Goal: Entertainment & Leisure: Consume media (video, audio)

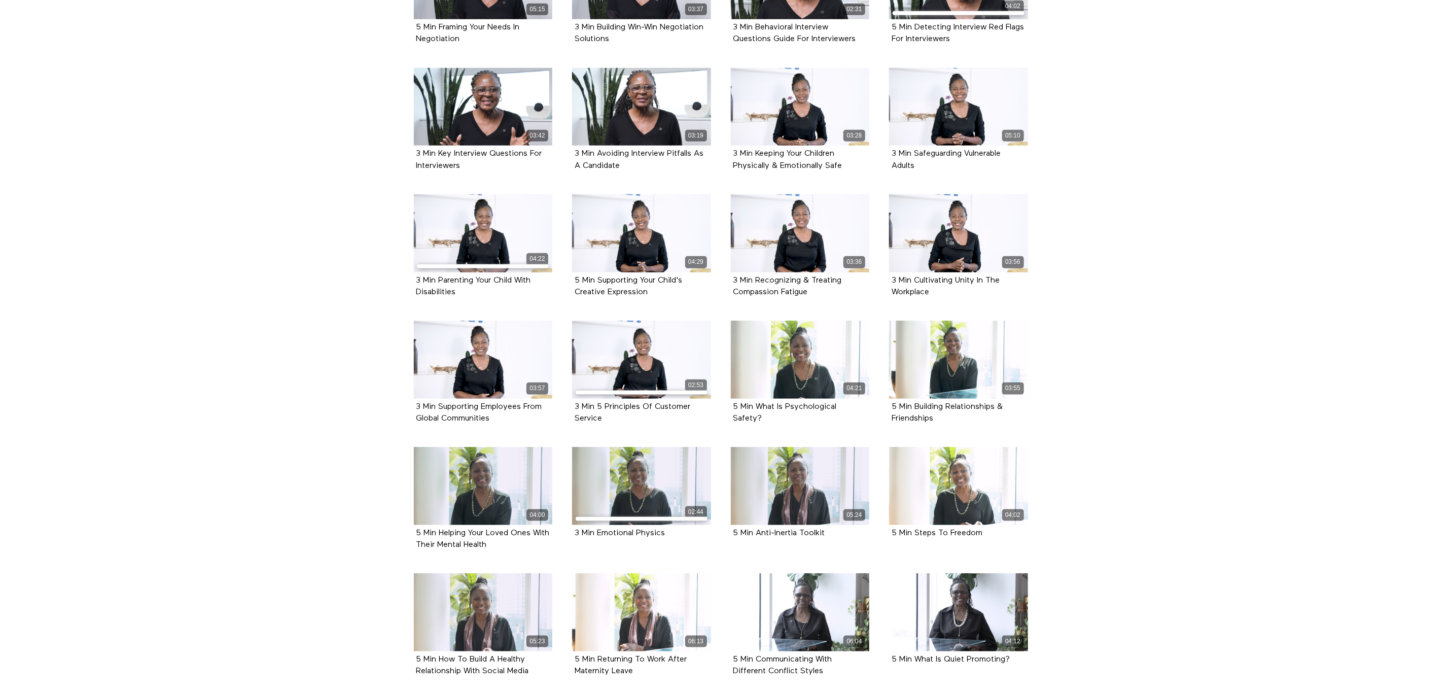
scroll to position [718, 0]
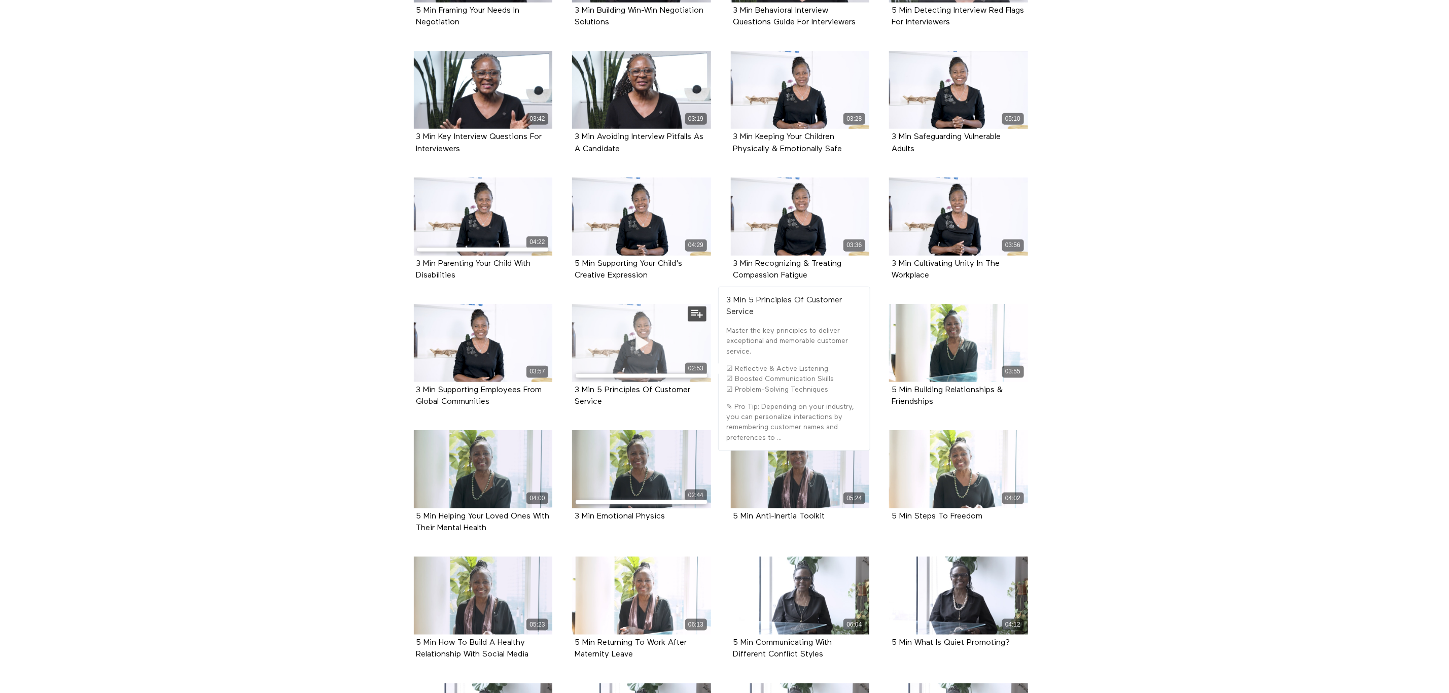
click at [633, 382] on div "02:53" at bounding box center [641, 343] width 139 height 78
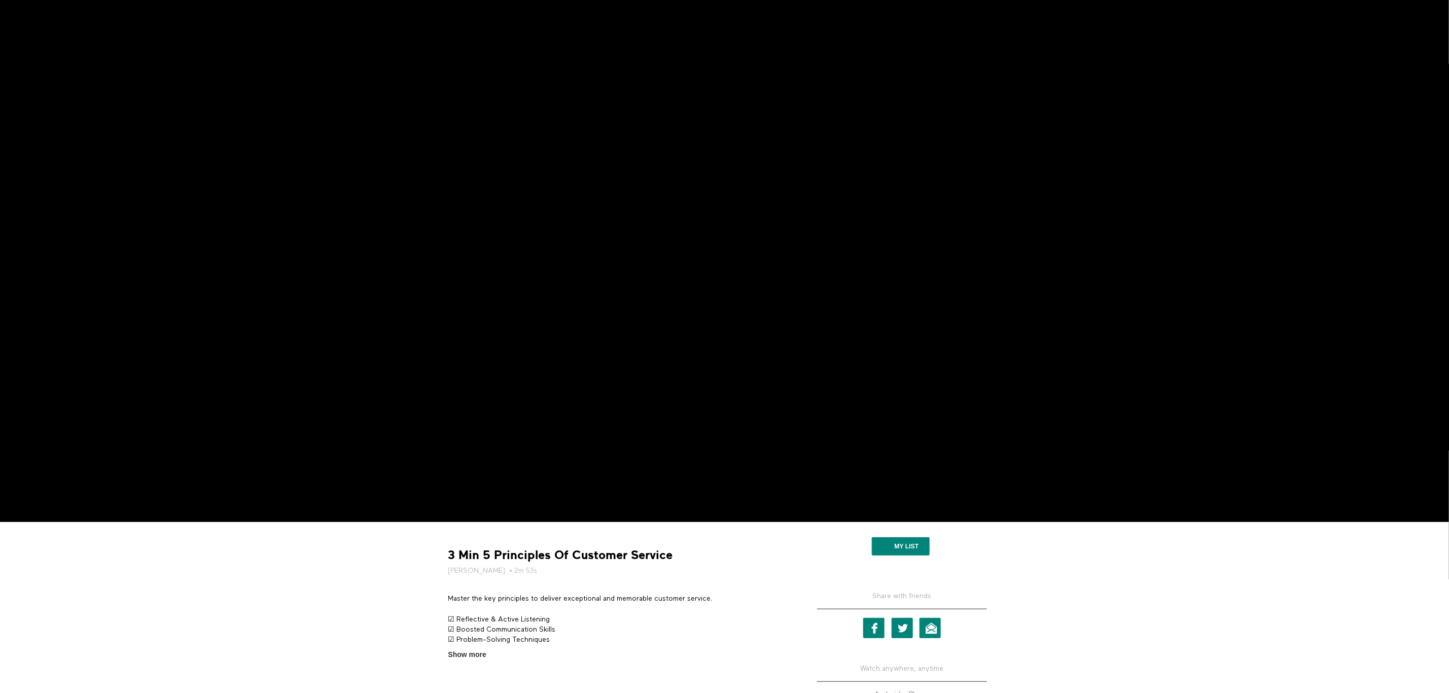
scroll to position [76, 0]
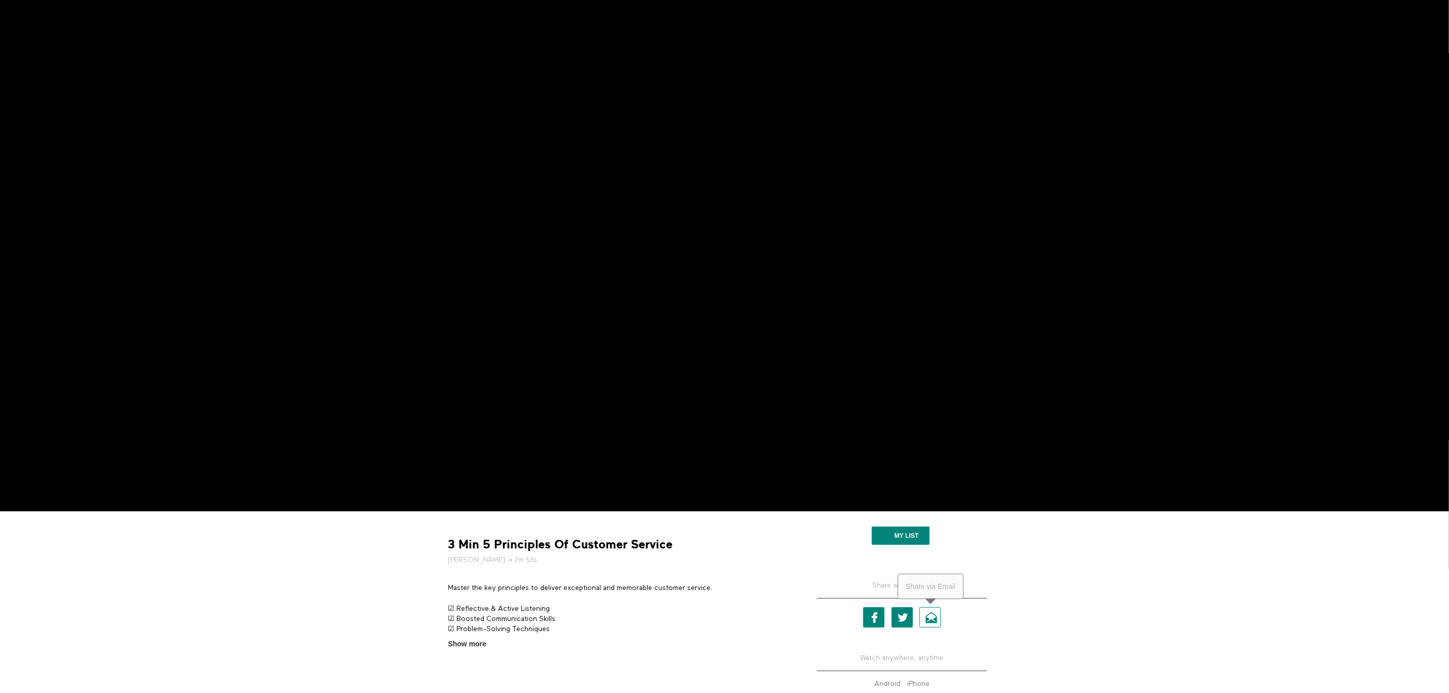
click at [930, 616] on link "Email" at bounding box center [929, 617] width 21 height 20
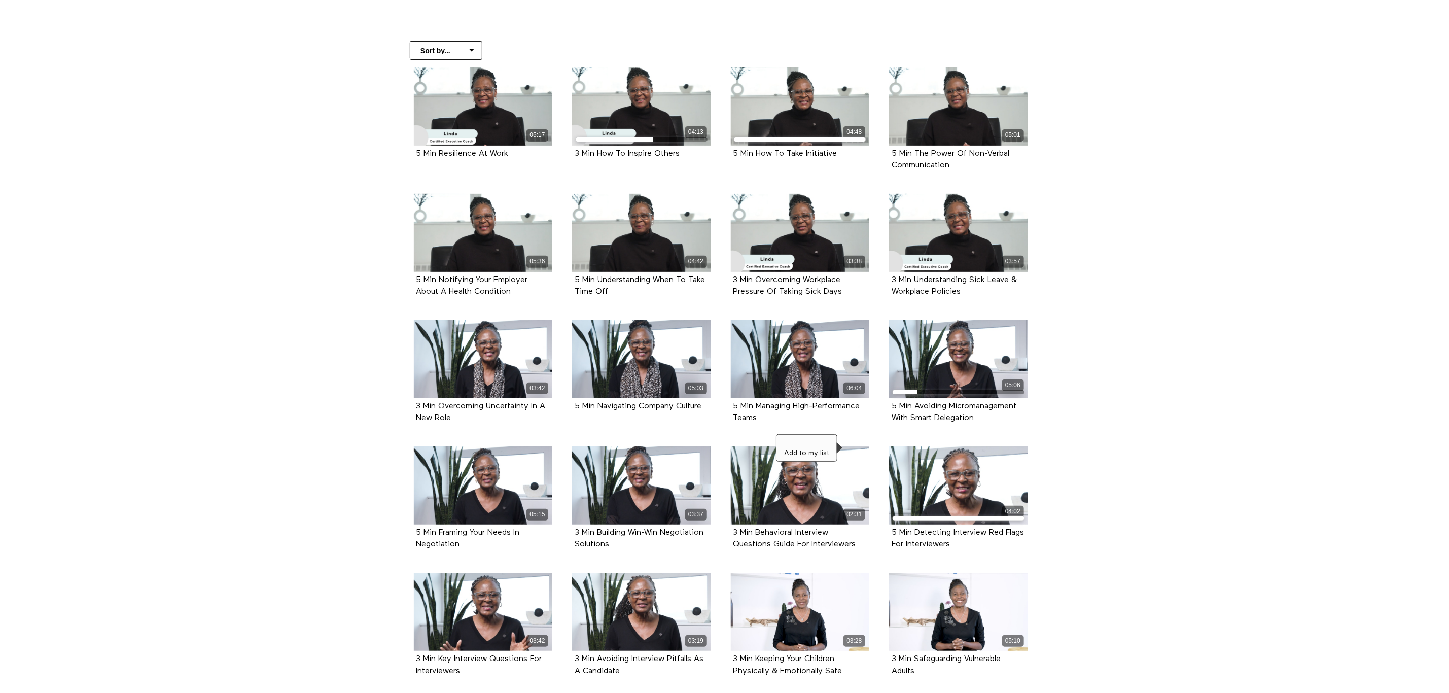
scroll to position [183, 0]
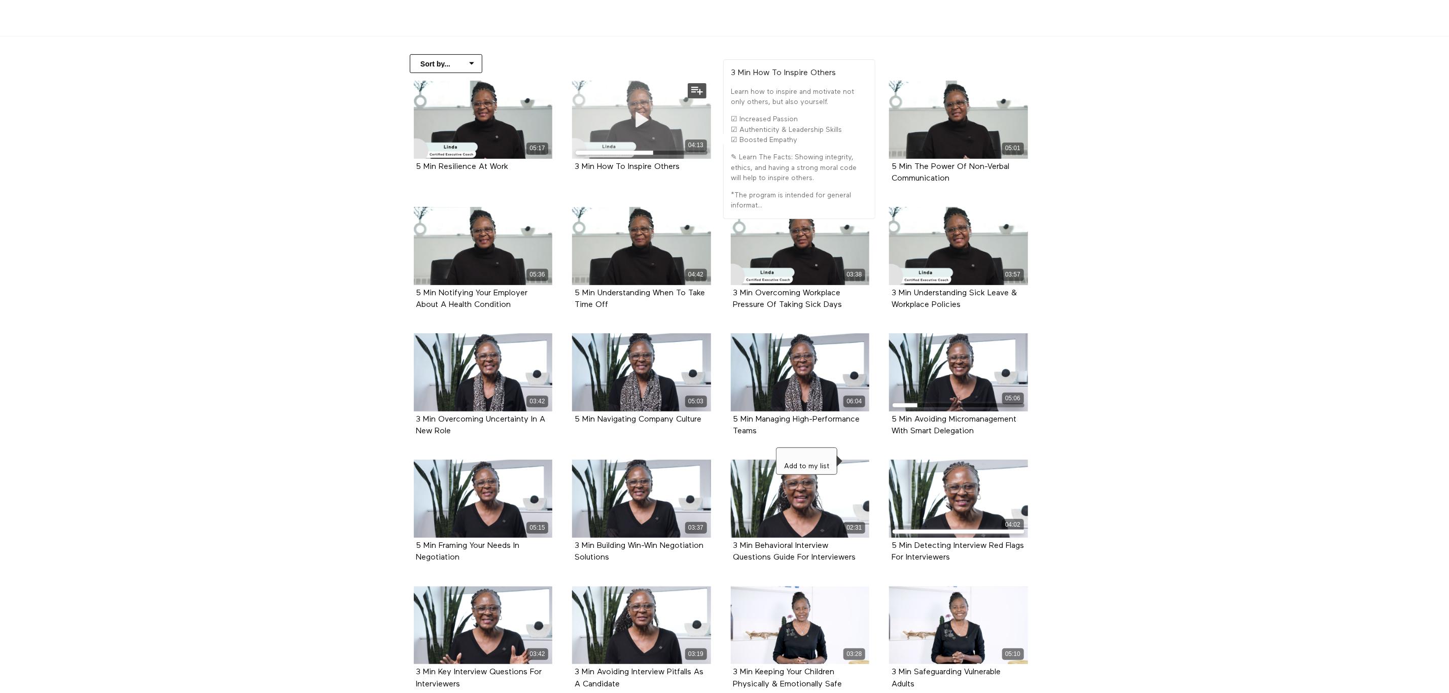
click at [655, 122] on icon at bounding box center [641, 120] width 30 height 18
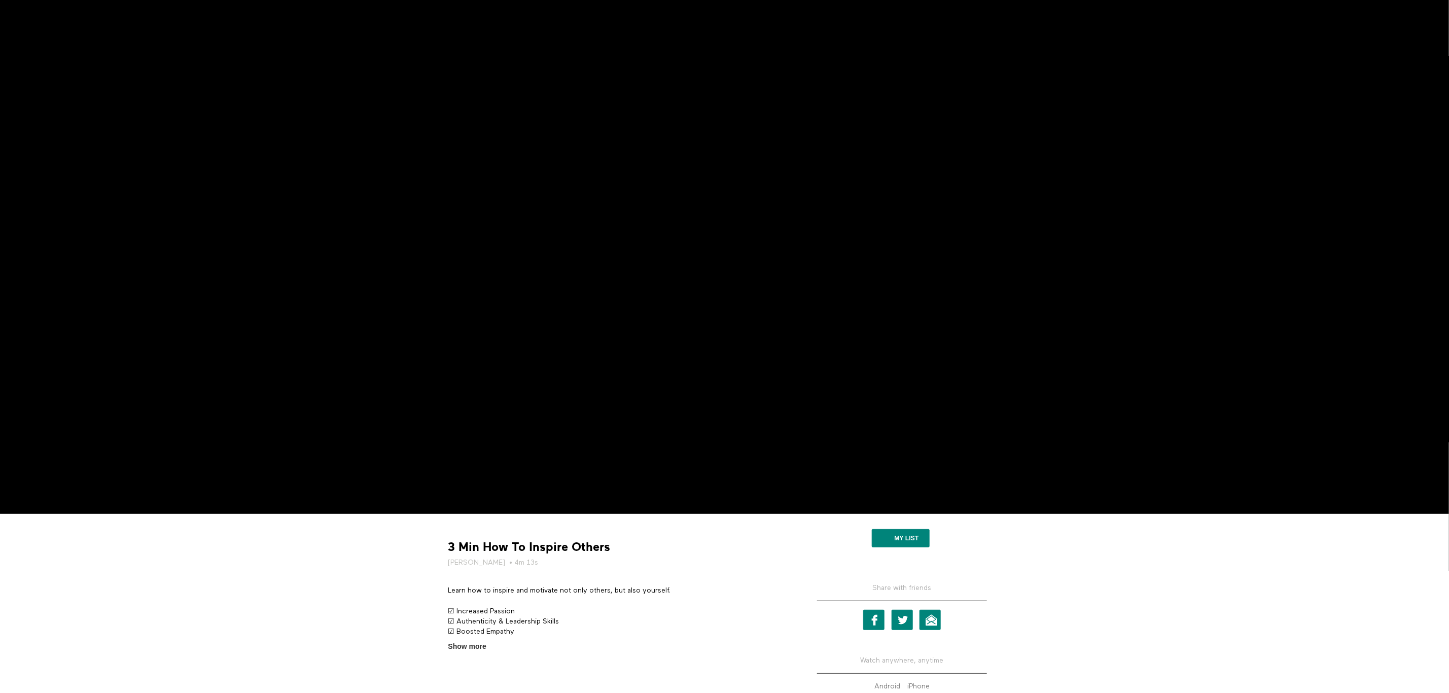
scroll to position [90, 0]
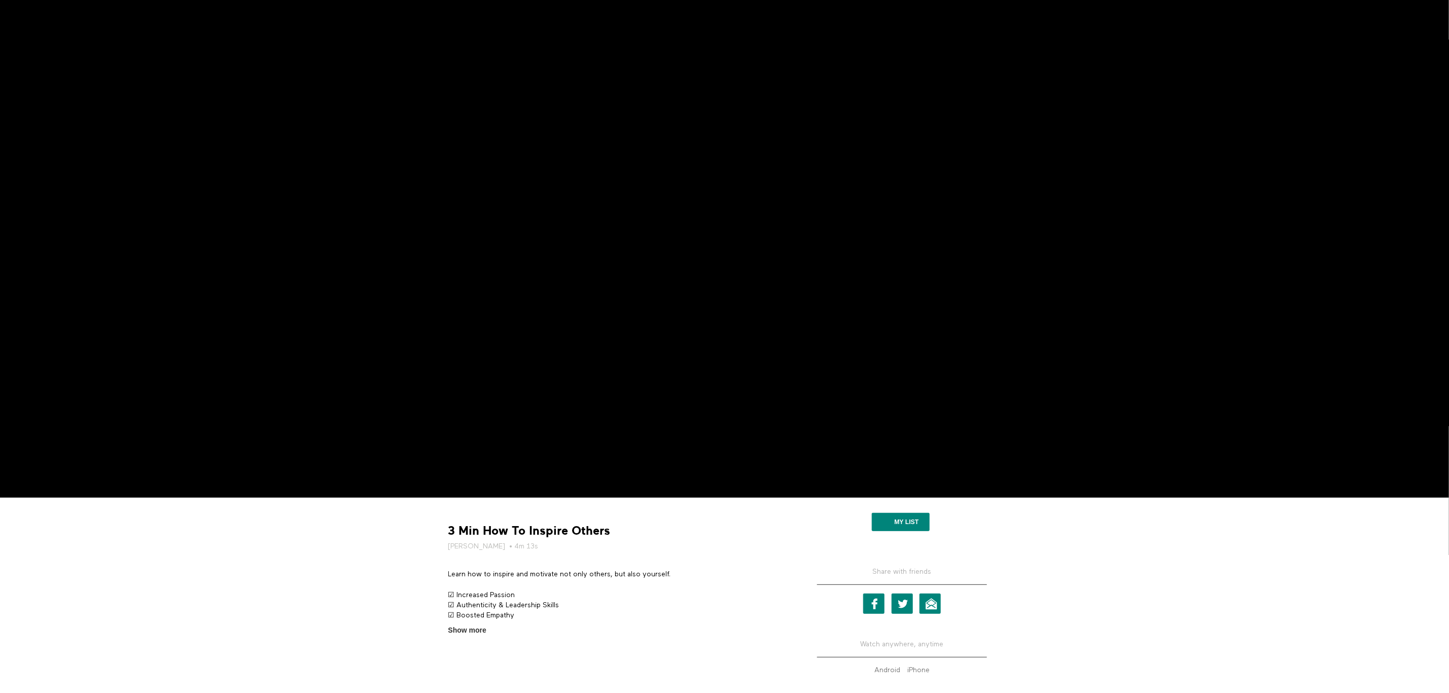
drag, startPoint x: 1457, startPoint y: 371, endPoint x: 1452, endPoint y: 430, distance: 58.6
click at [1448, 430] on html "Skip to main content Thousands of videos, practices, programs, workshops, and m…" at bounding box center [724, 256] width 1449 height 693
click at [932, 601] on link "Email" at bounding box center [929, 603] width 21 height 20
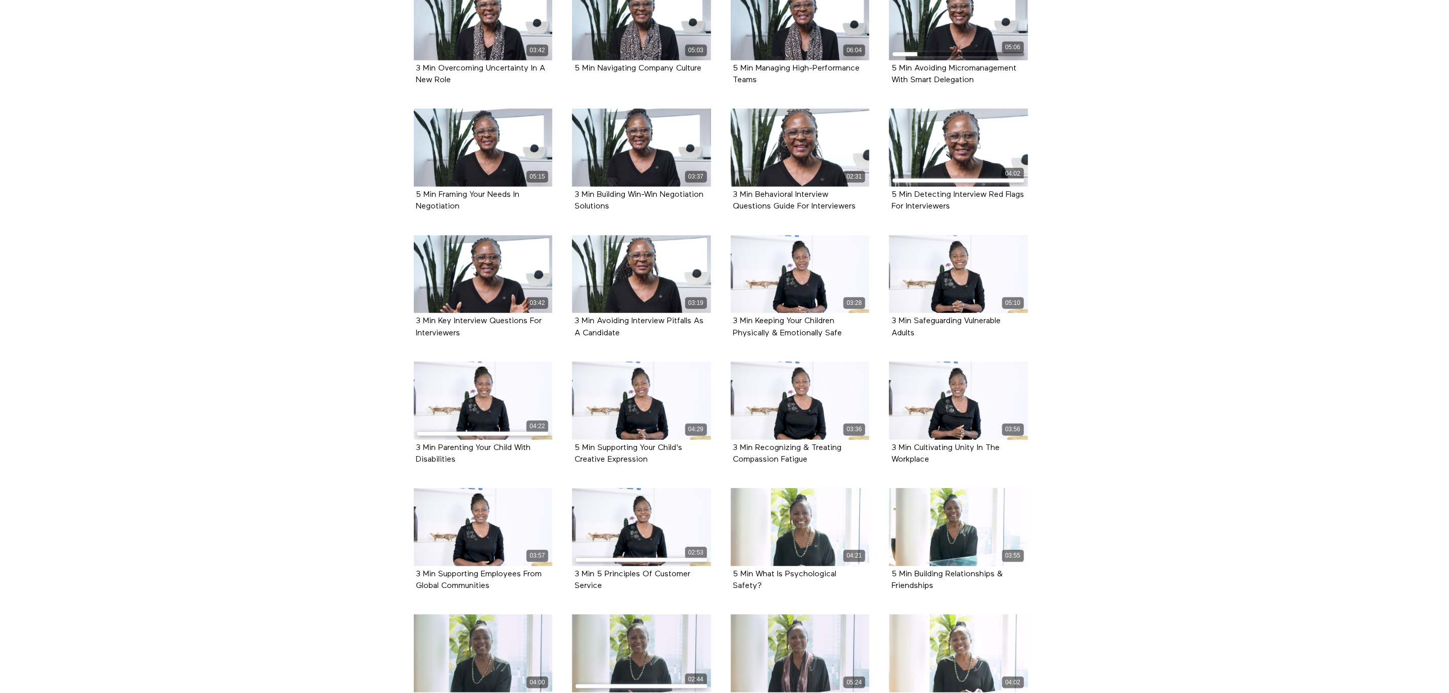
scroll to position [538, 0]
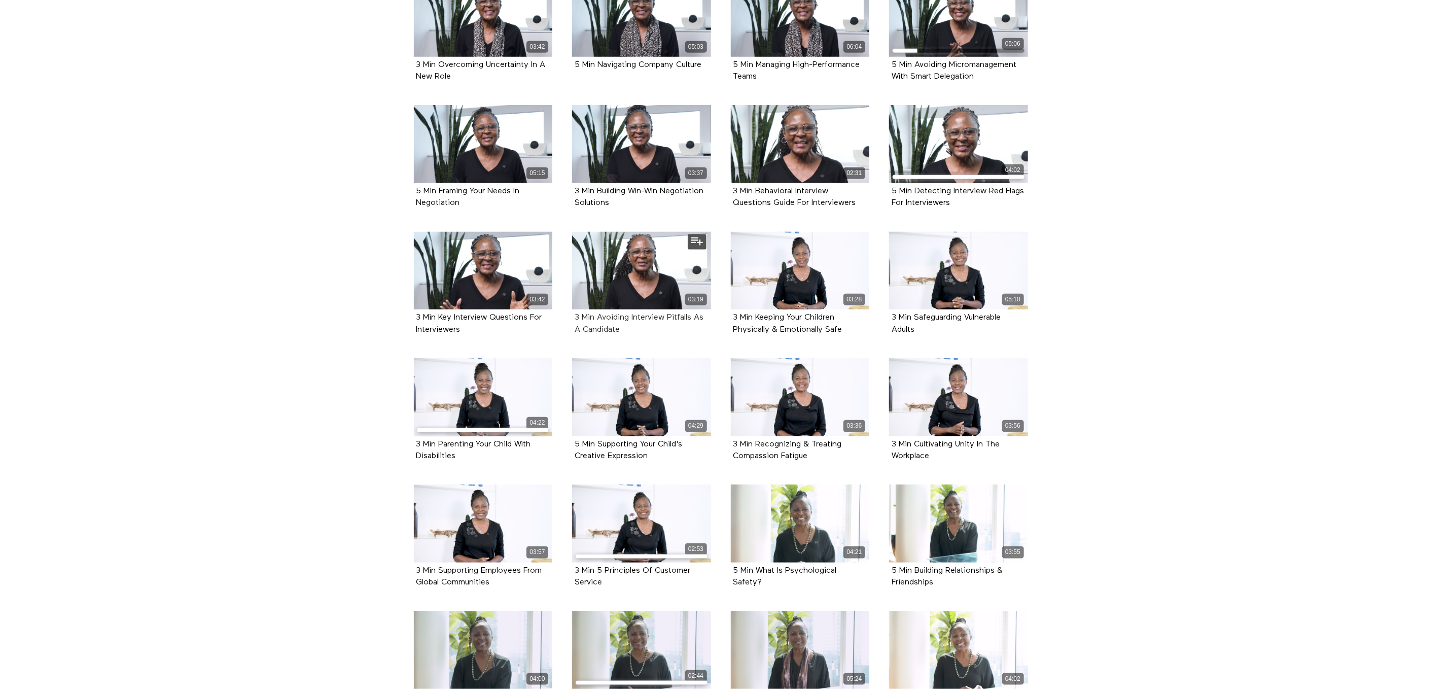
drag, startPoint x: 1429, startPoint y: 447, endPoint x: 624, endPoint y: 319, distance: 814.8
click at [624, 319] on strong "3 Min Avoiding Interview Pitfalls As A Candidate" at bounding box center [639, 323] width 129 height 20
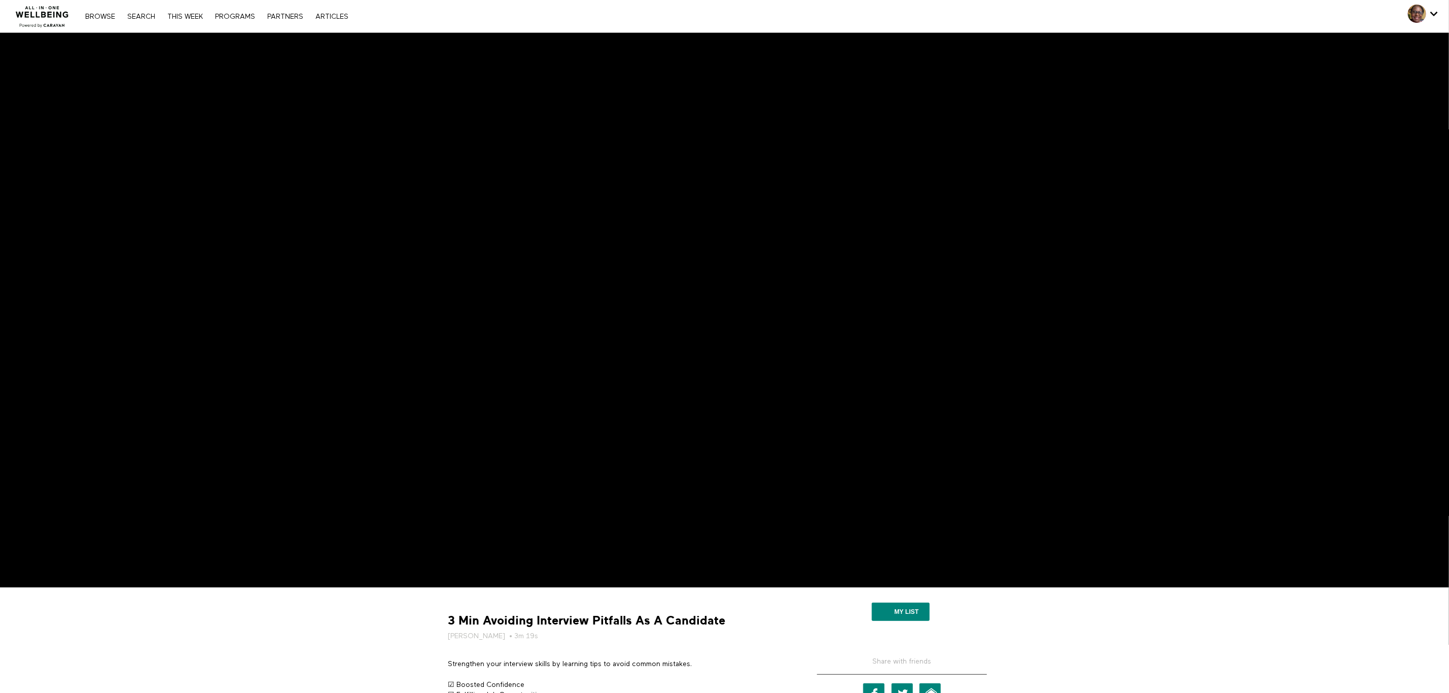
drag, startPoint x: 624, startPoint y: 320, endPoint x: 766, endPoint y: 624, distance: 335.1
click at [766, 624] on div "3 Min Avoiding Interview Pitfalls As A Candidate [PERSON_NAME] • 3m 19s" at bounding box center [617, 627] width 347 height 28
click at [938, 688] on link "Email" at bounding box center [929, 693] width 21 height 20
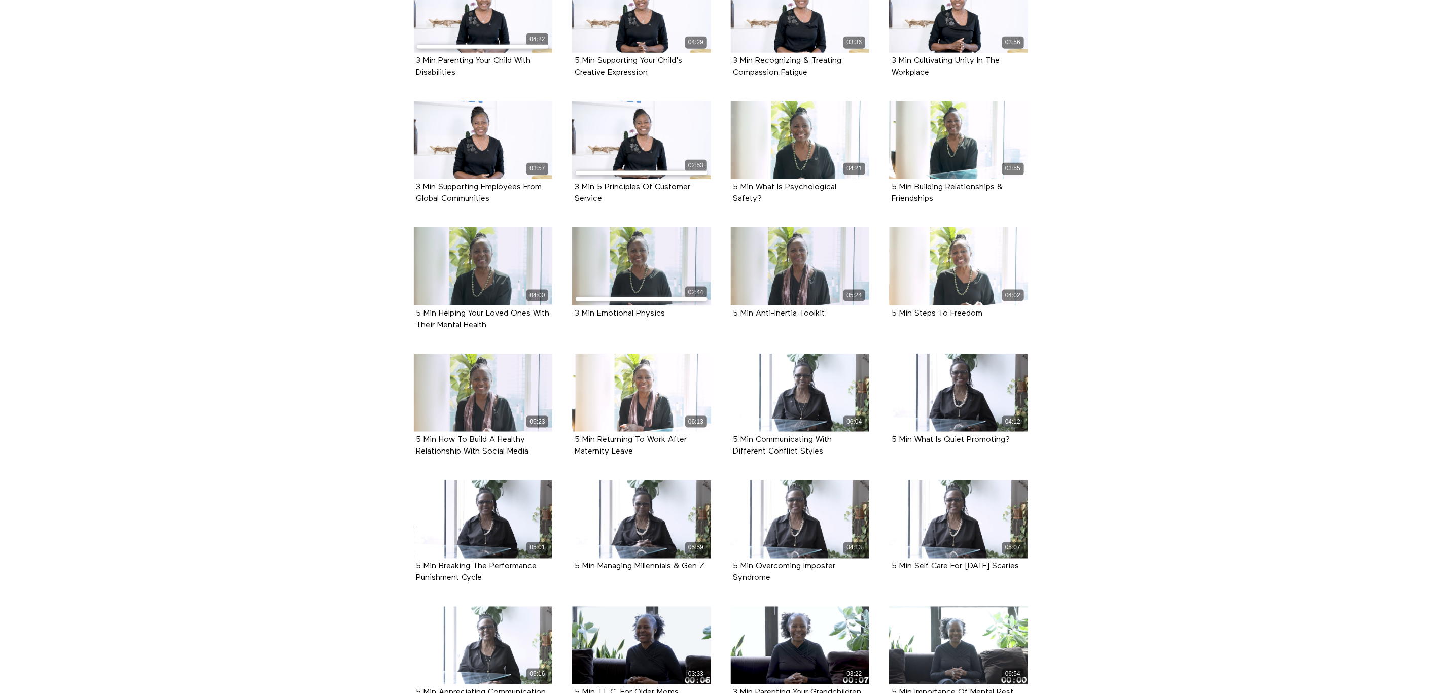
scroll to position [922, 0]
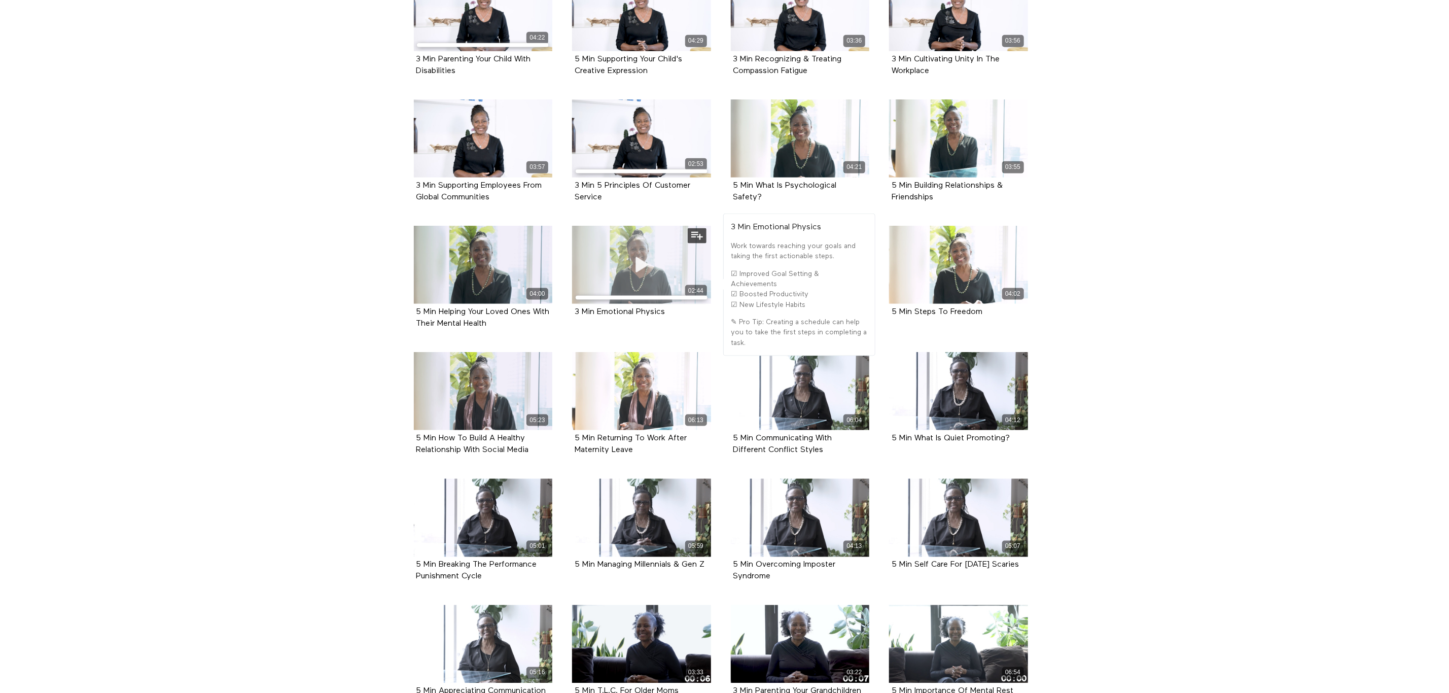
click at [661, 268] on div "02:44" at bounding box center [641, 265] width 139 height 78
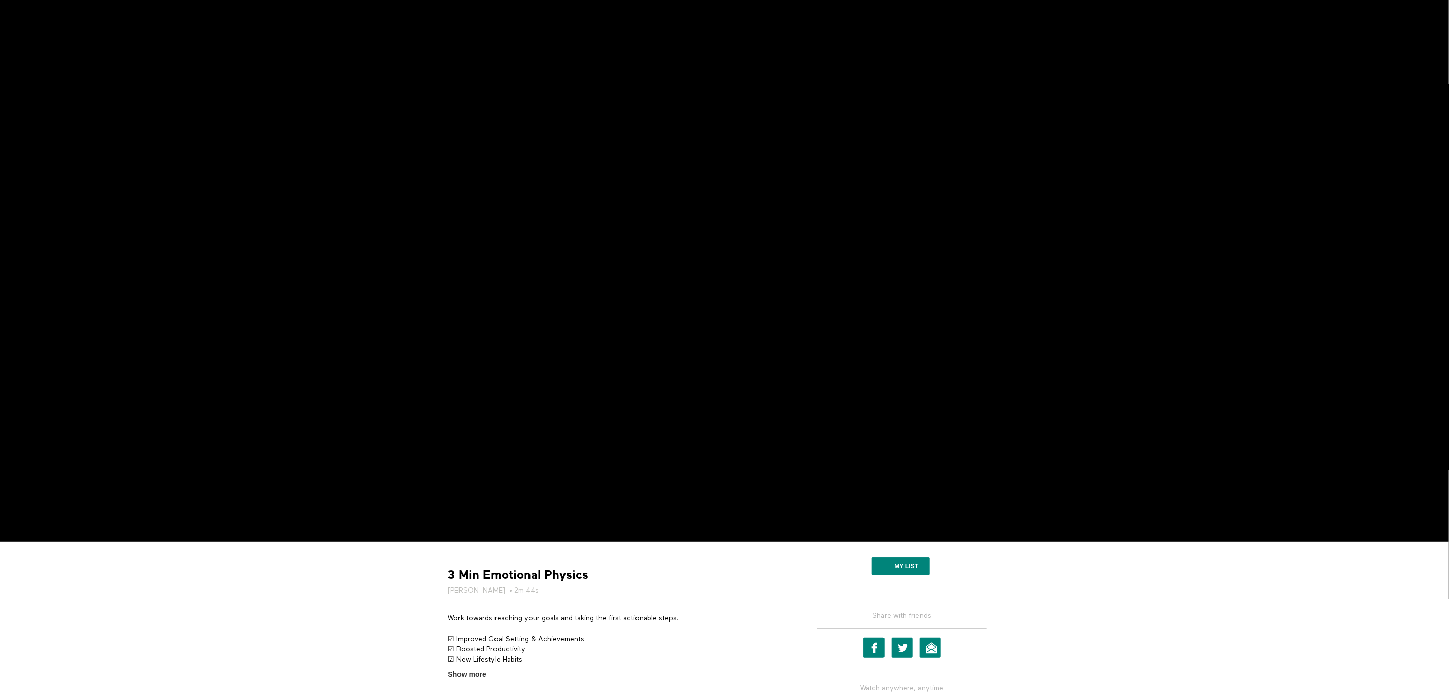
scroll to position [69, 0]
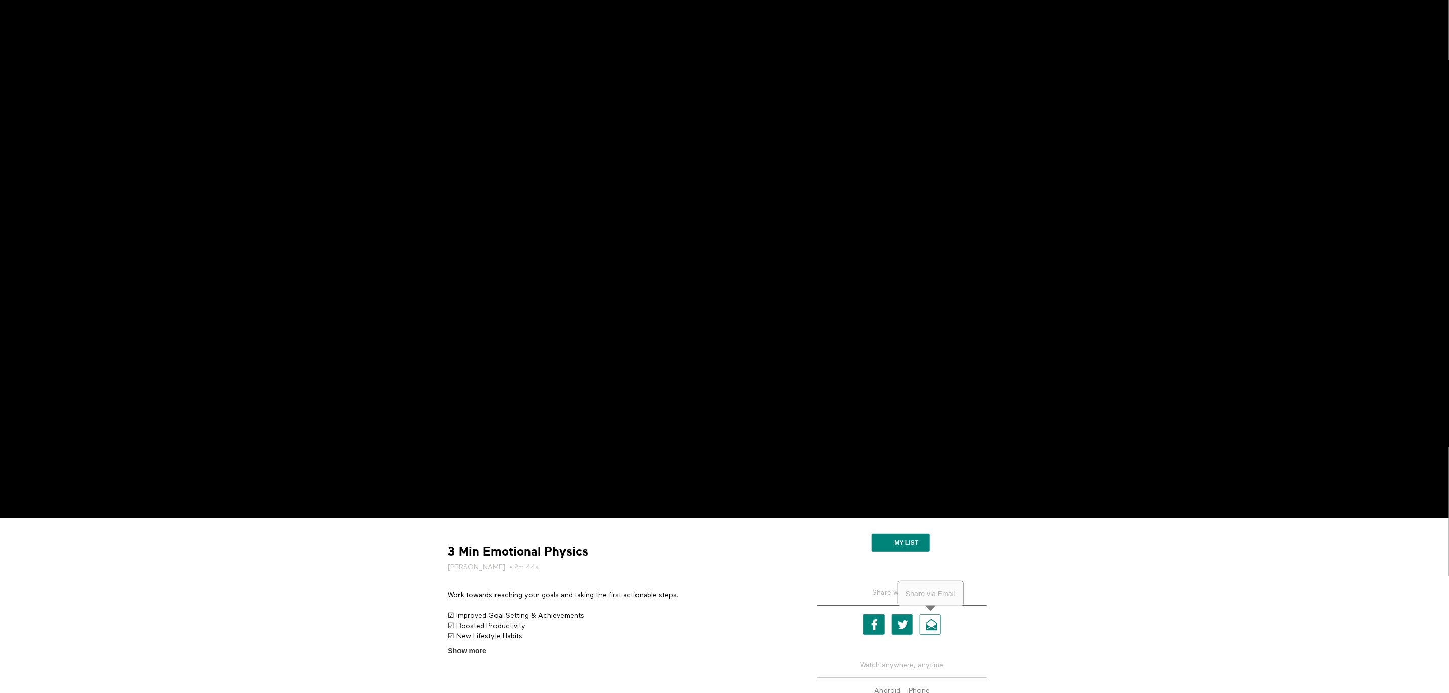
click at [933, 625] on link "Email" at bounding box center [929, 624] width 21 height 20
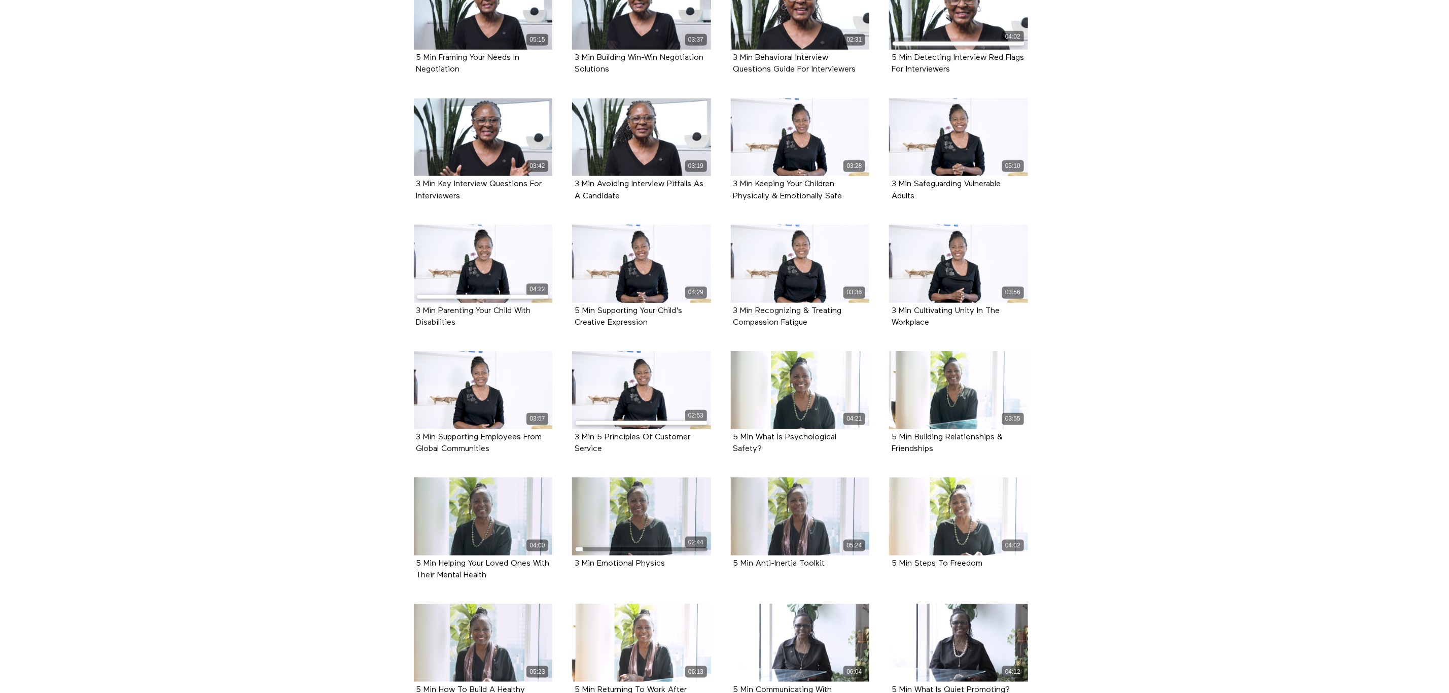
scroll to position [692, 0]
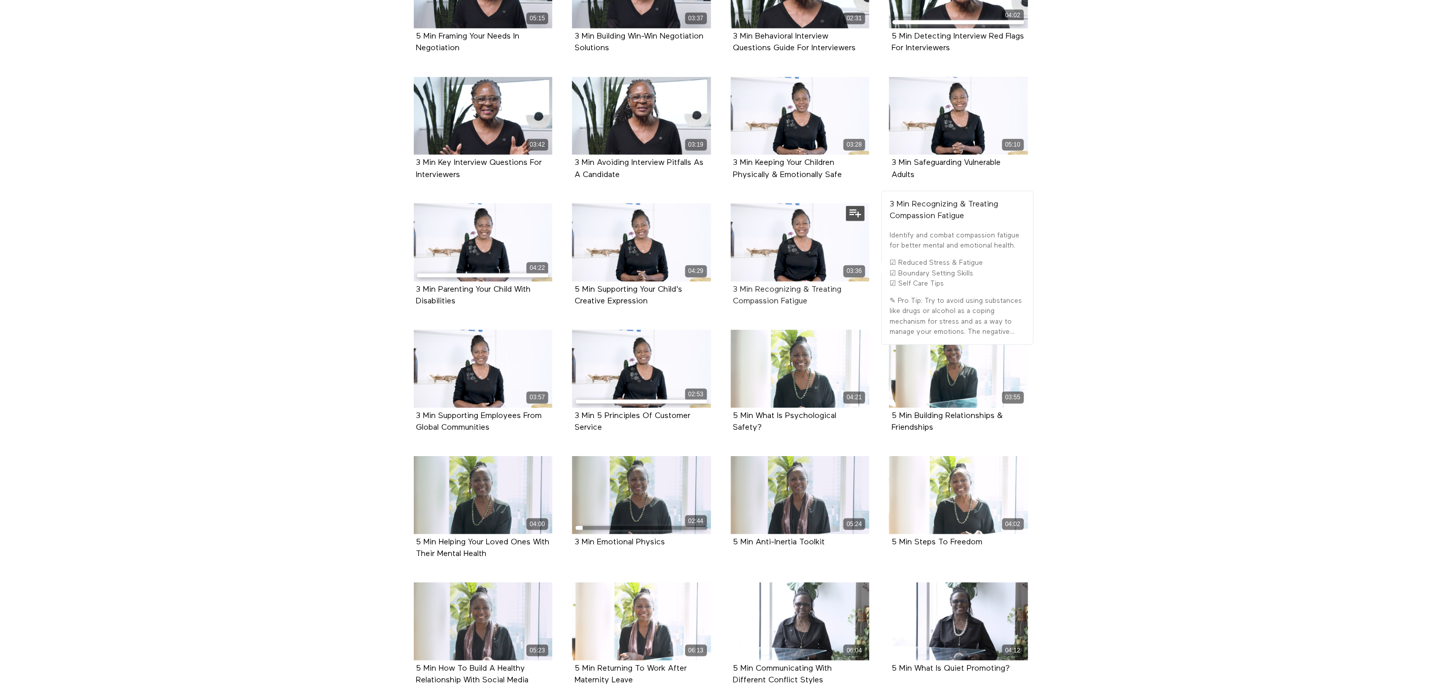
click at [799, 294] on strong "3 Min Recognizing & Treating Compassion Fatigue" at bounding box center [787, 295] width 109 height 20
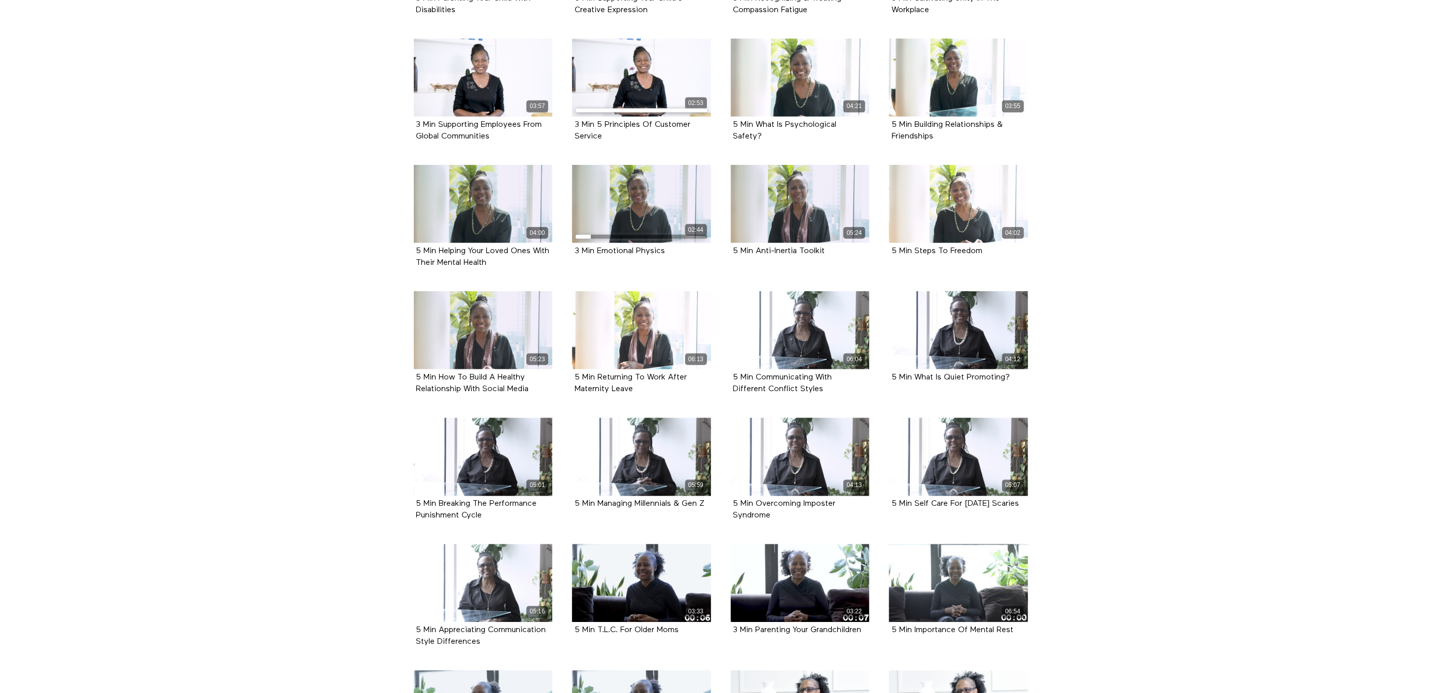
scroll to position [987, 0]
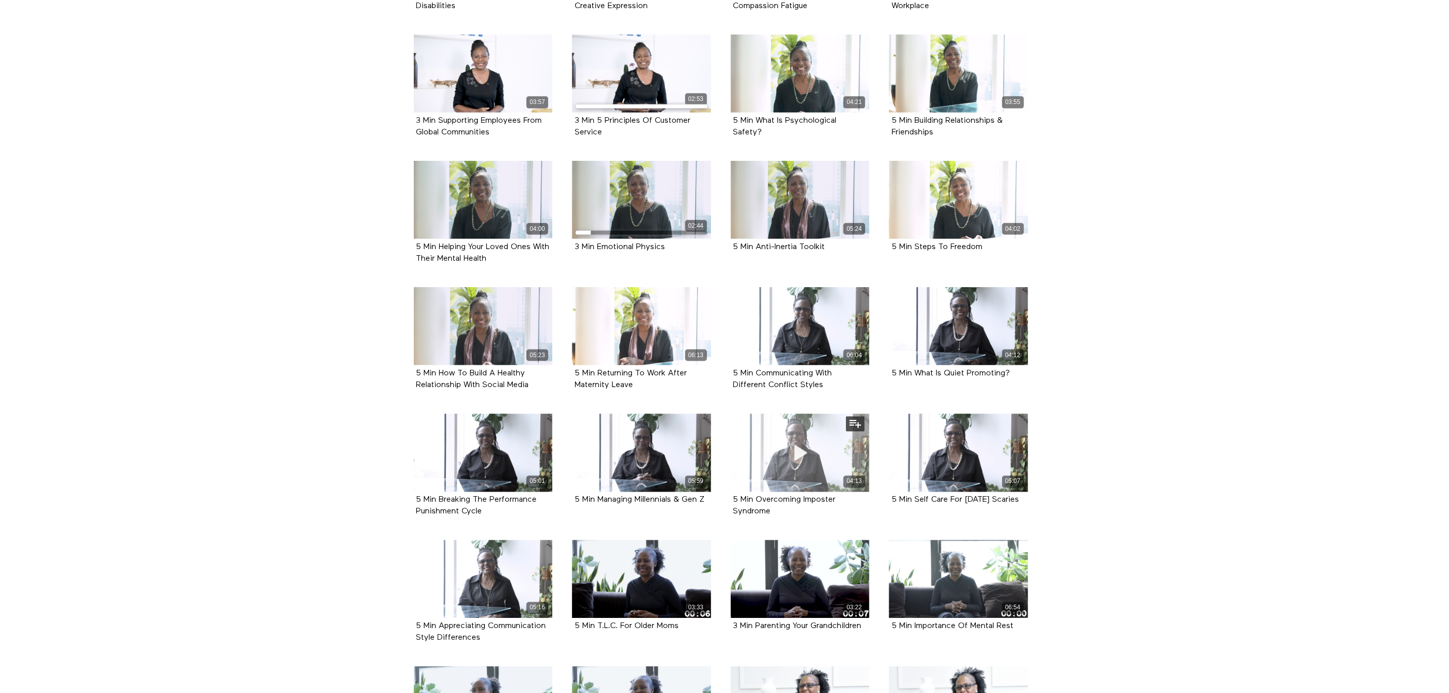
click at [802, 482] on div "04:13" at bounding box center [800, 482] width 139 height 12
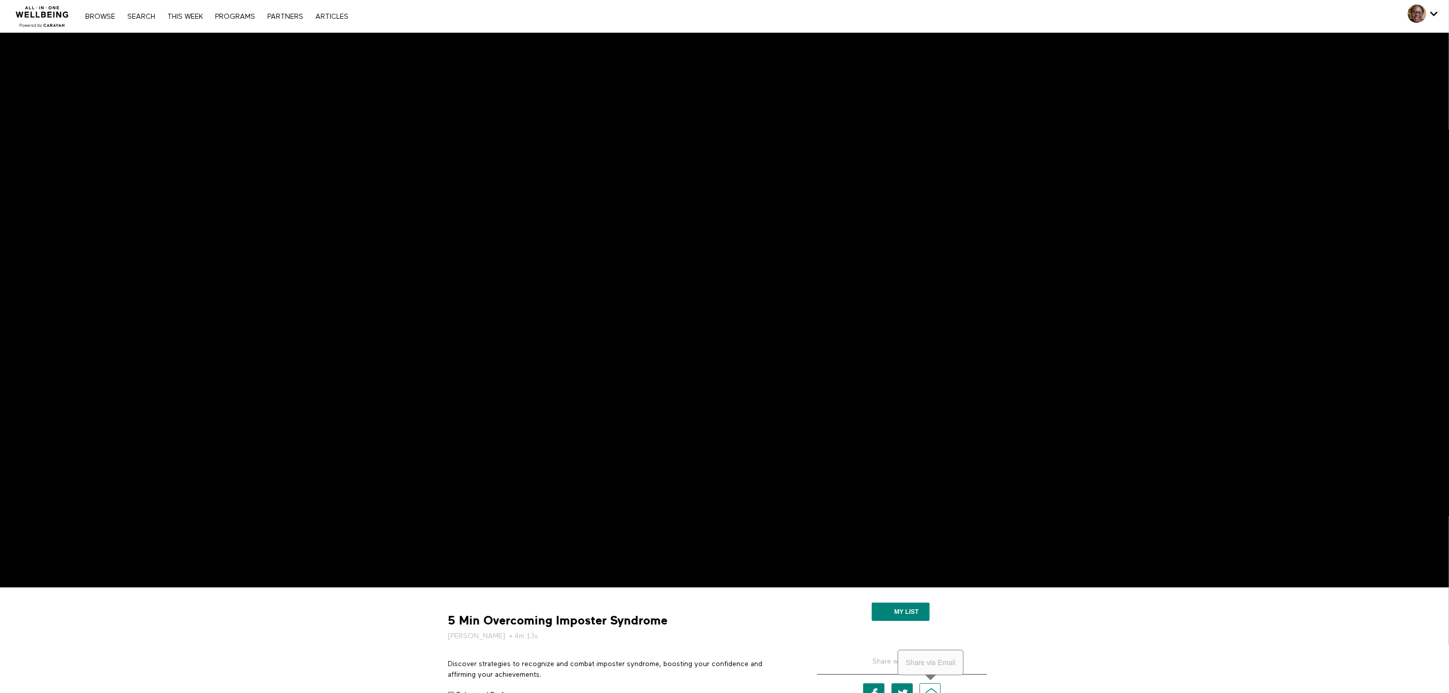
click at [922, 686] on link "Email" at bounding box center [929, 693] width 21 height 20
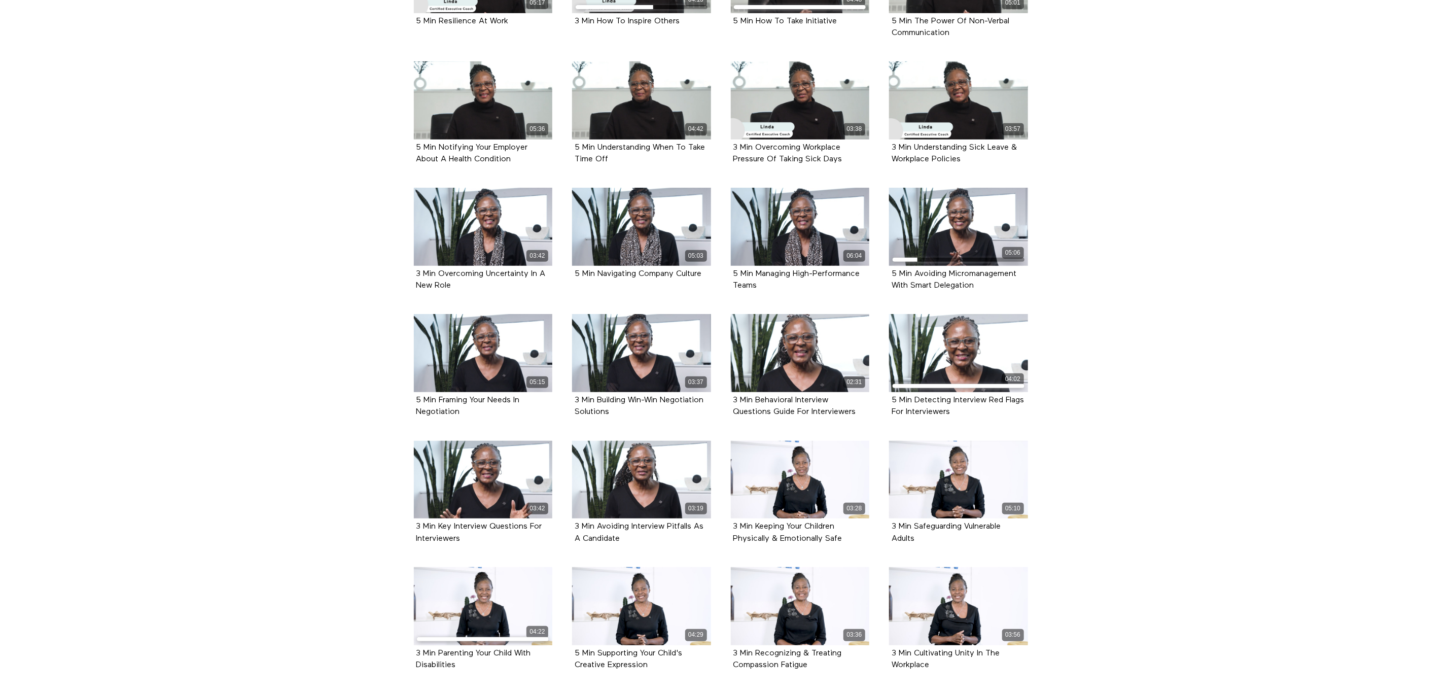
scroll to position [436, 0]
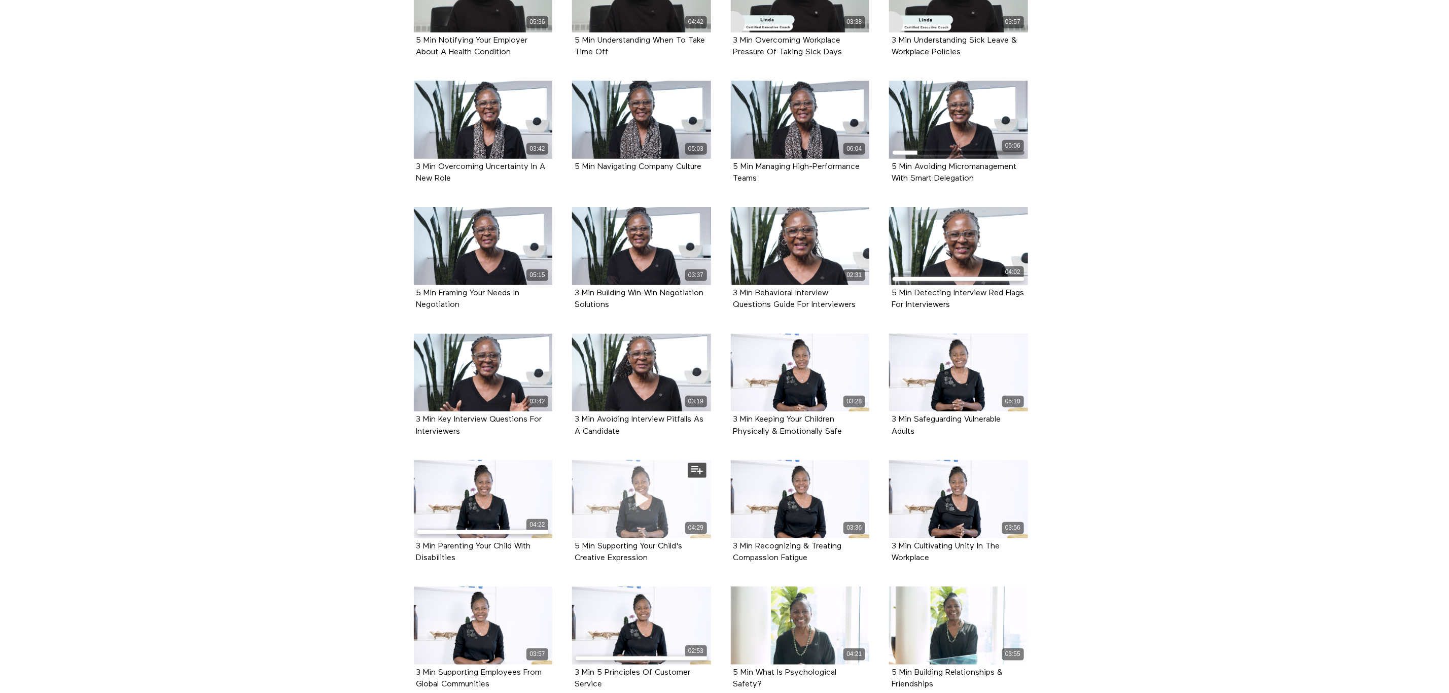
click at [621, 487] on div "04:29" at bounding box center [641, 499] width 139 height 78
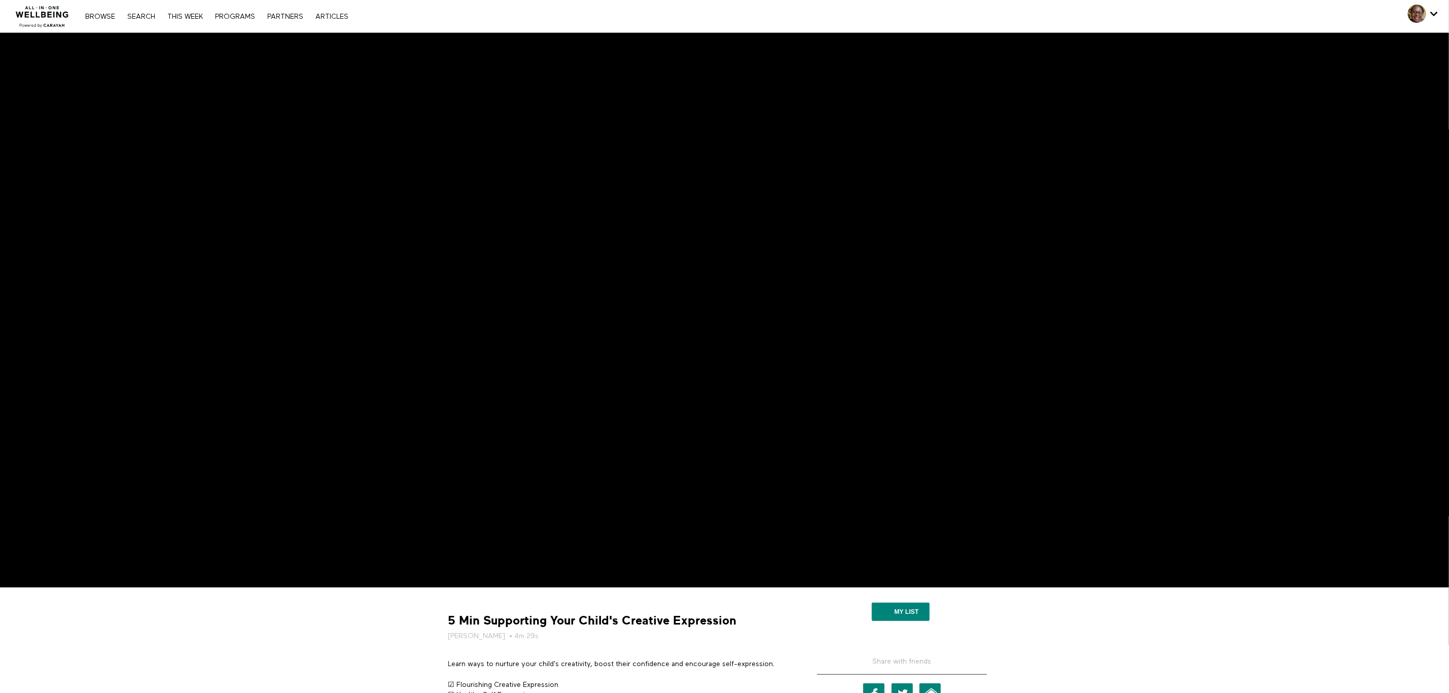
drag, startPoint x: 408, startPoint y: 19, endPoint x: 1089, endPoint y: 604, distance: 898.3
click at [927, 688] on link "Email" at bounding box center [929, 693] width 21 height 20
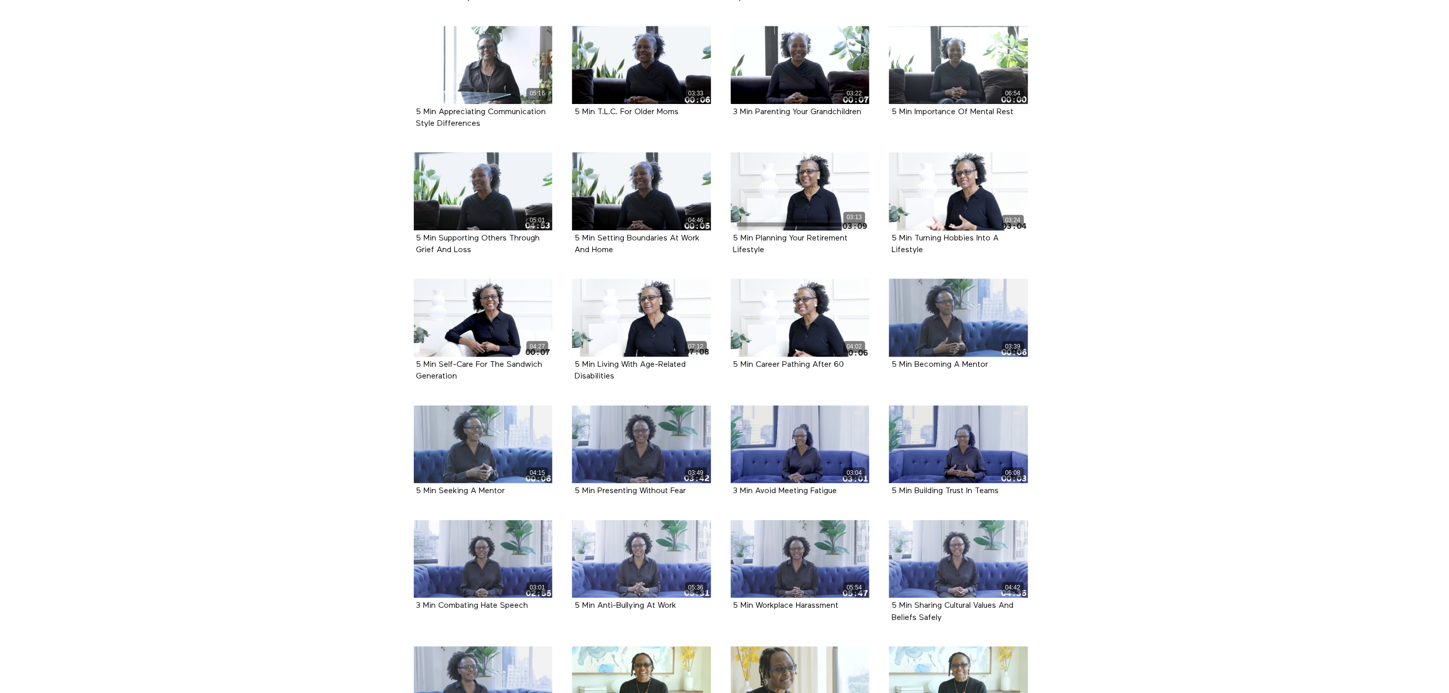
scroll to position [1505, 0]
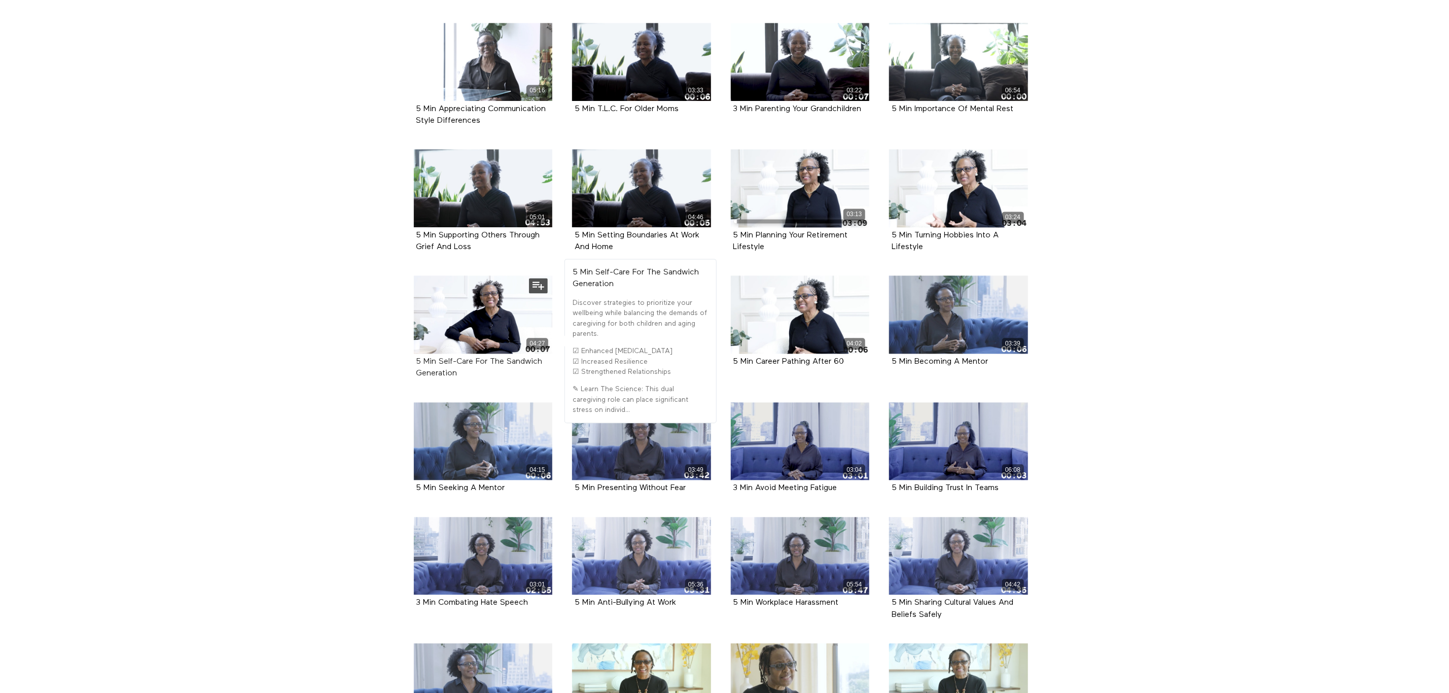
click at [504, 361] on strong "5 Min Self-Care For The Sandwich Generation" at bounding box center [479, 367] width 126 height 20
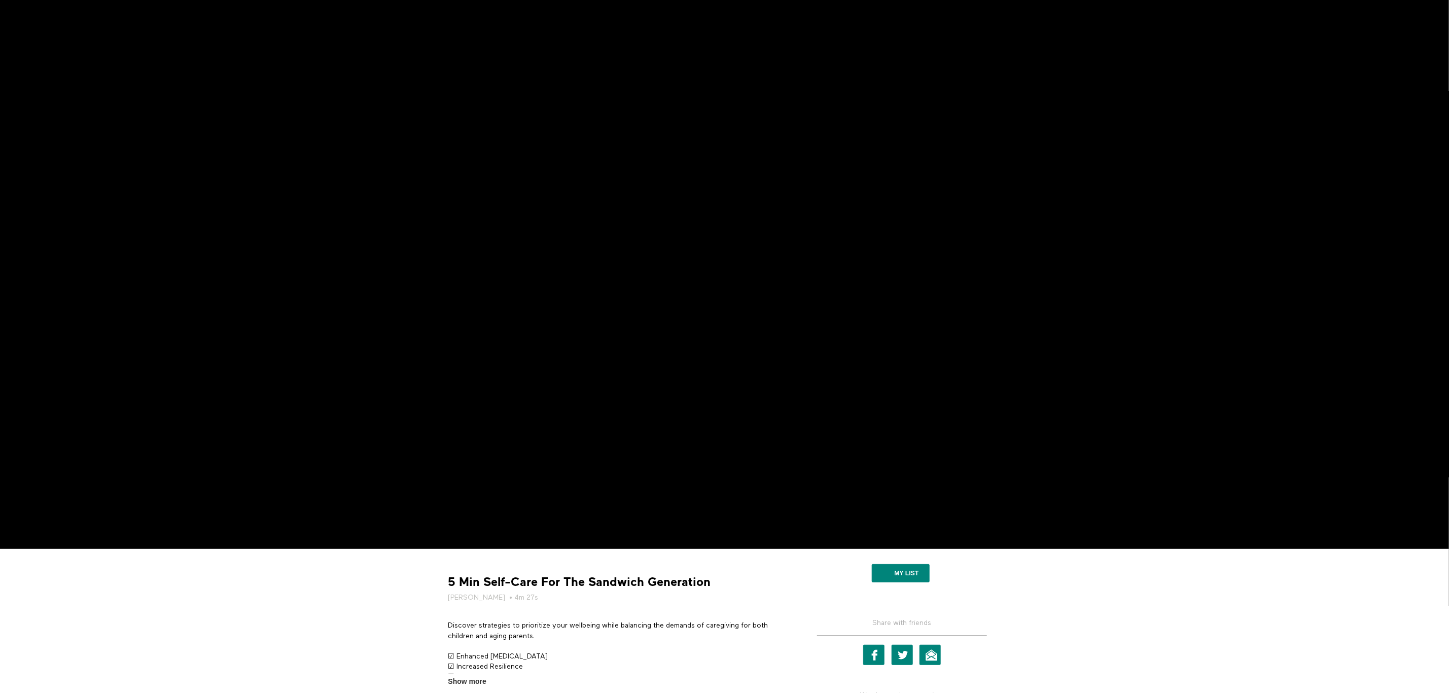
scroll to position [30, 0]
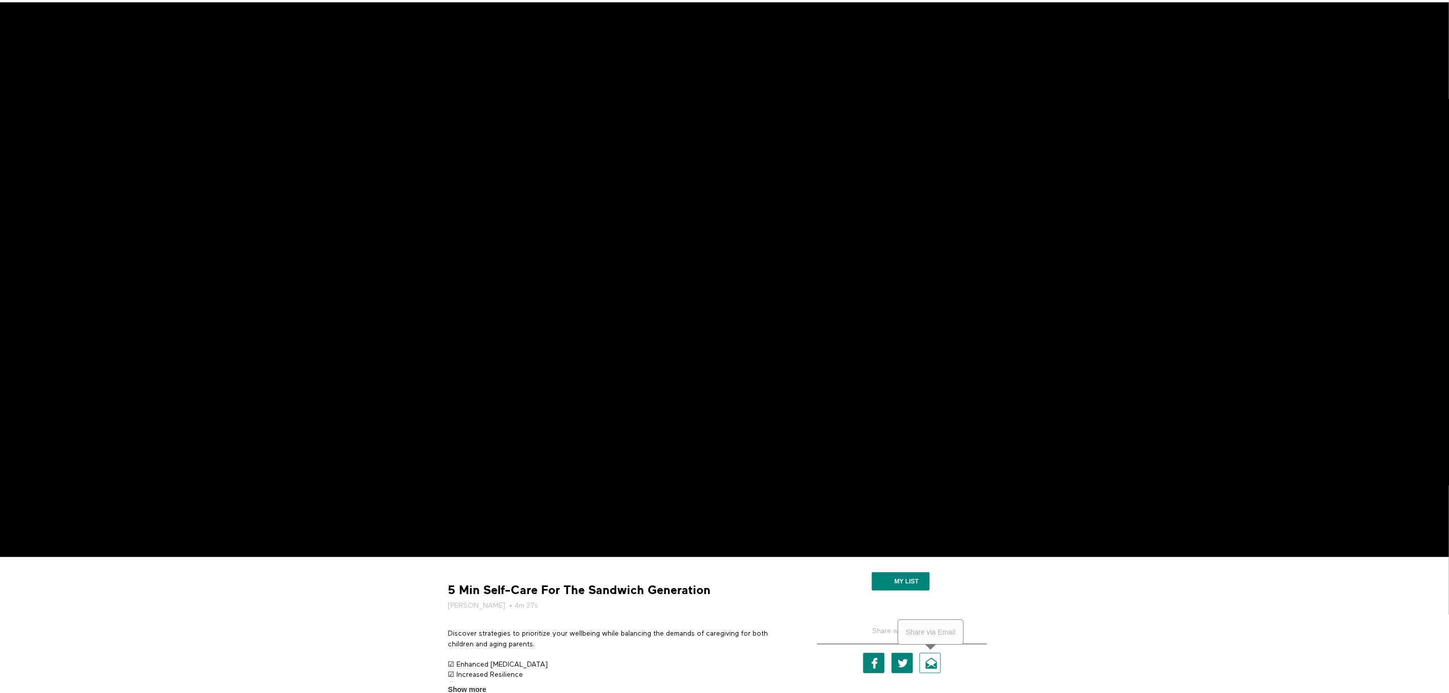
click at [933, 660] on link "Email" at bounding box center [929, 663] width 21 height 20
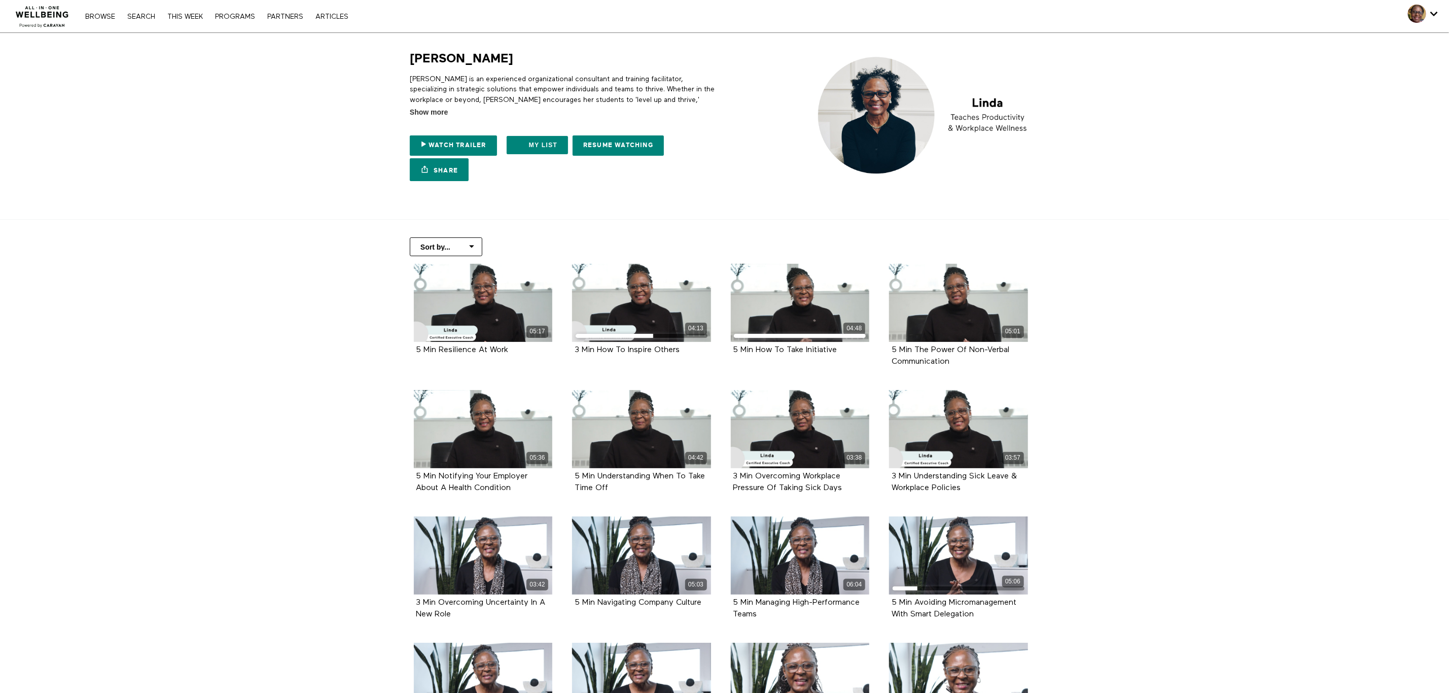
drag, startPoint x: 1448, startPoint y: 580, endPoint x: 1206, endPoint y: 593, distance: 242.3
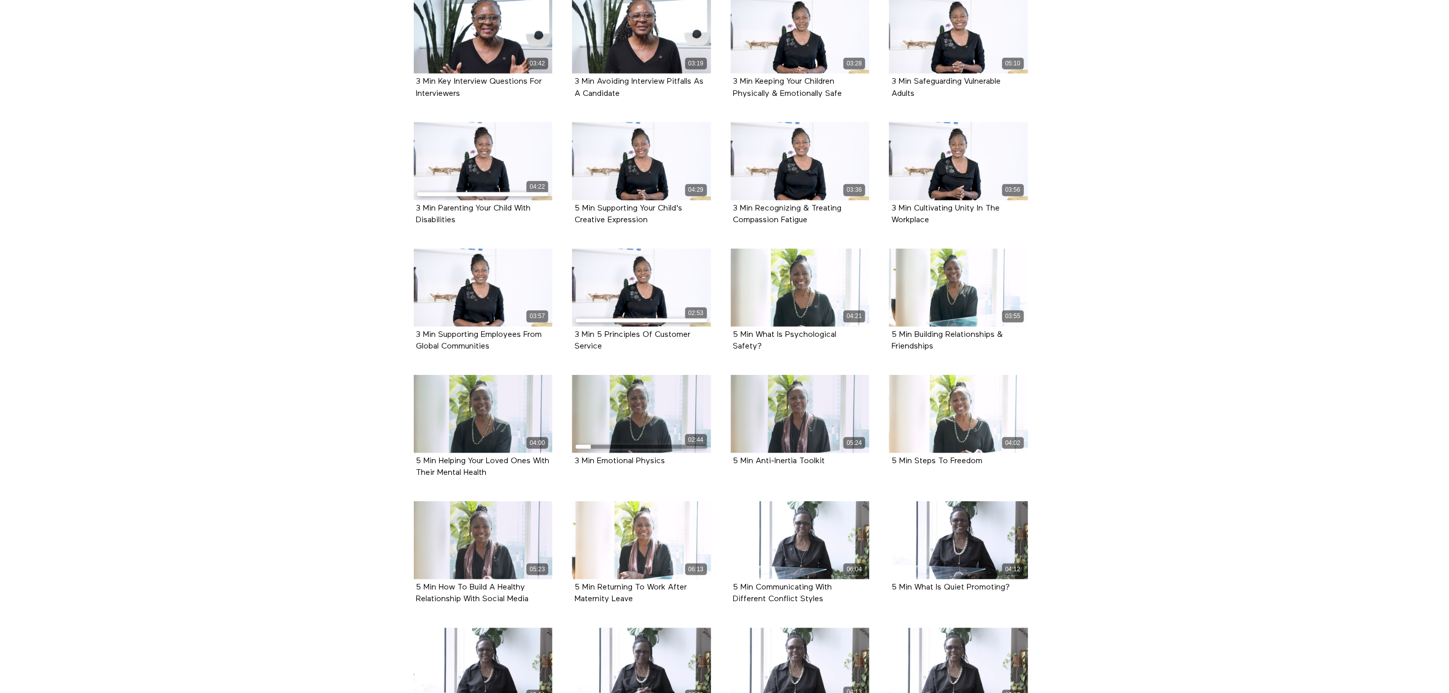
scroll to position [780, 0]
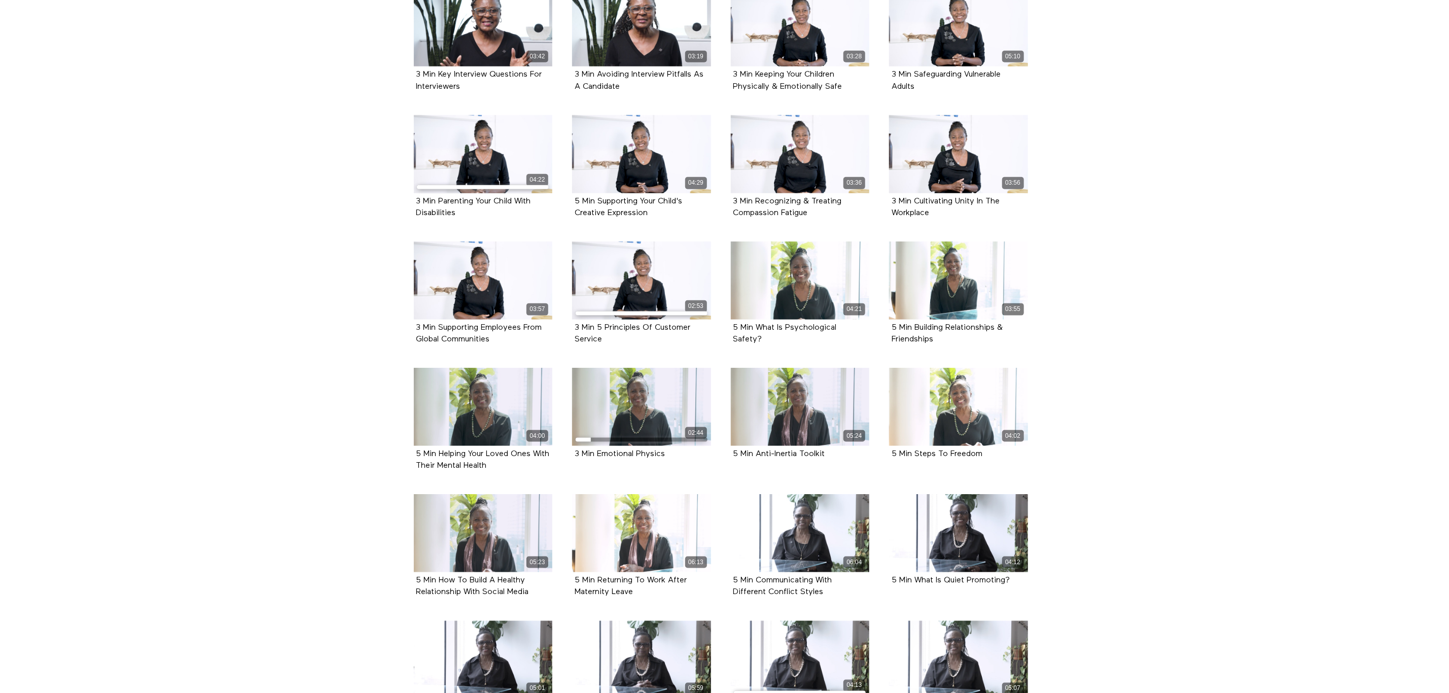
click at [1155, 407] on section "Sort by... Alphabetical Release date 05:17 5 Min Resilience At Work 04:13 3 Min…" at bounding box center [724, 242] width 1449 height 1606
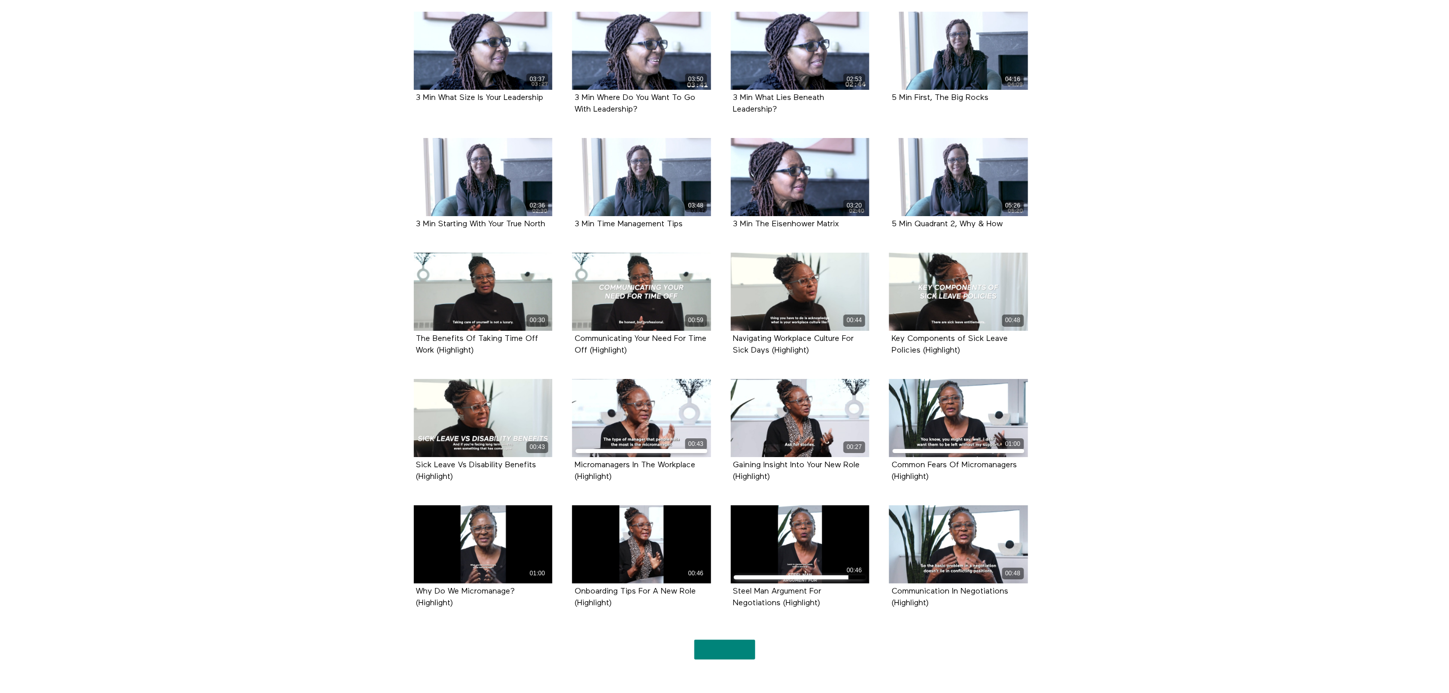
scroll to position [2688, 0]
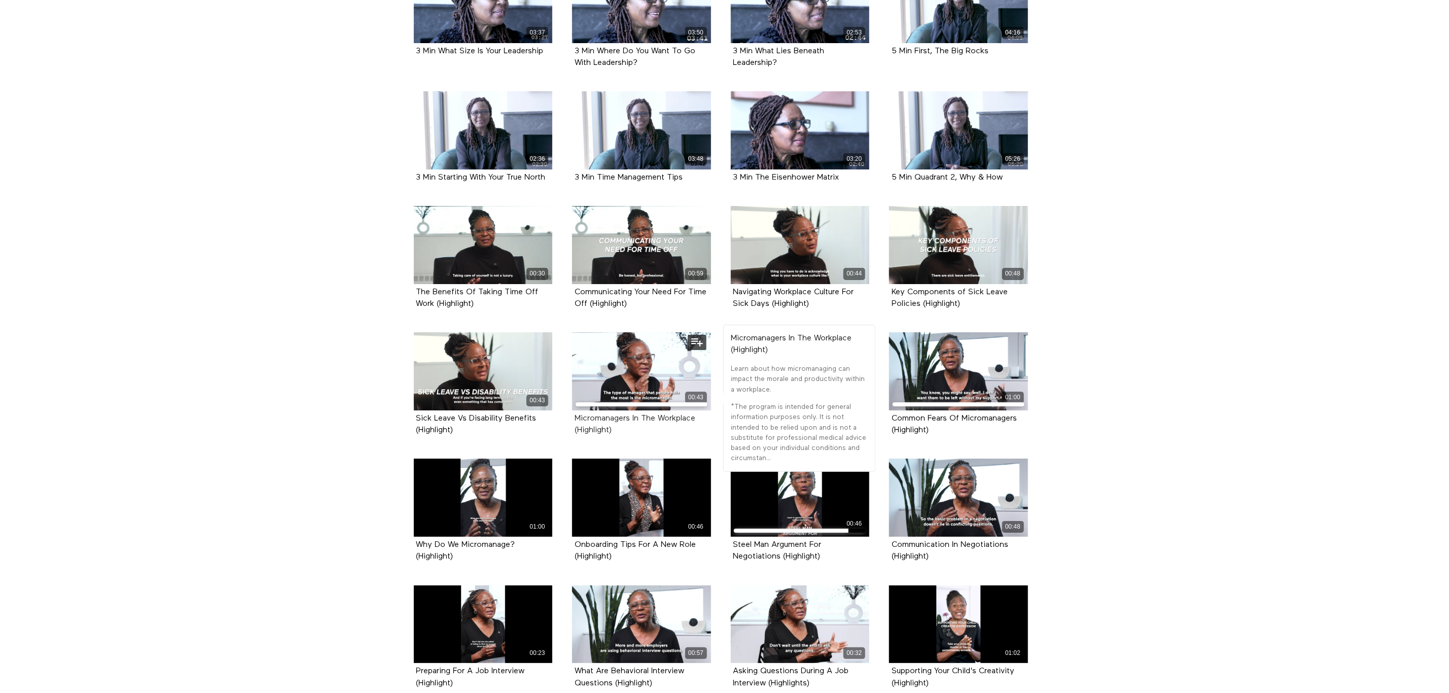
click at [624, 418] on strong "Micromanagers In The Workplace (Highlight)" at bounding box center [635, 424] width 121 height 20
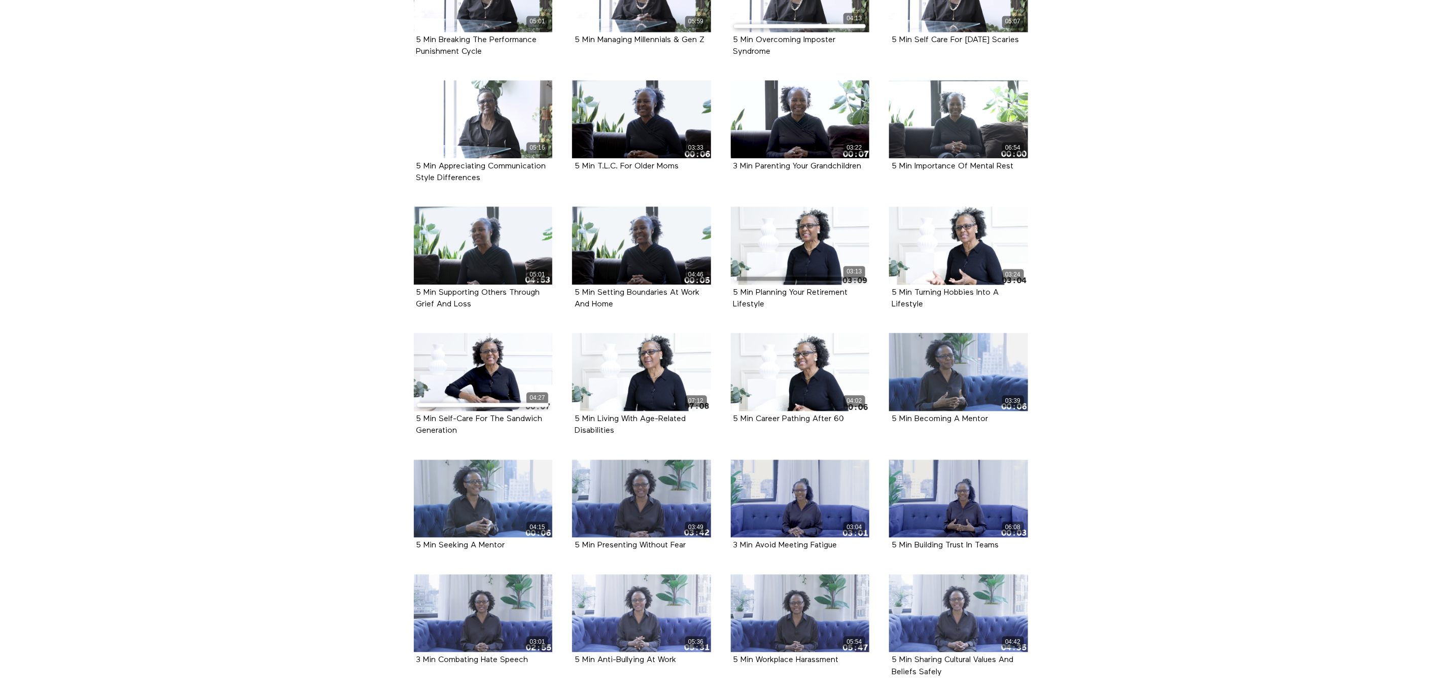
scroll to position [1471, 0]
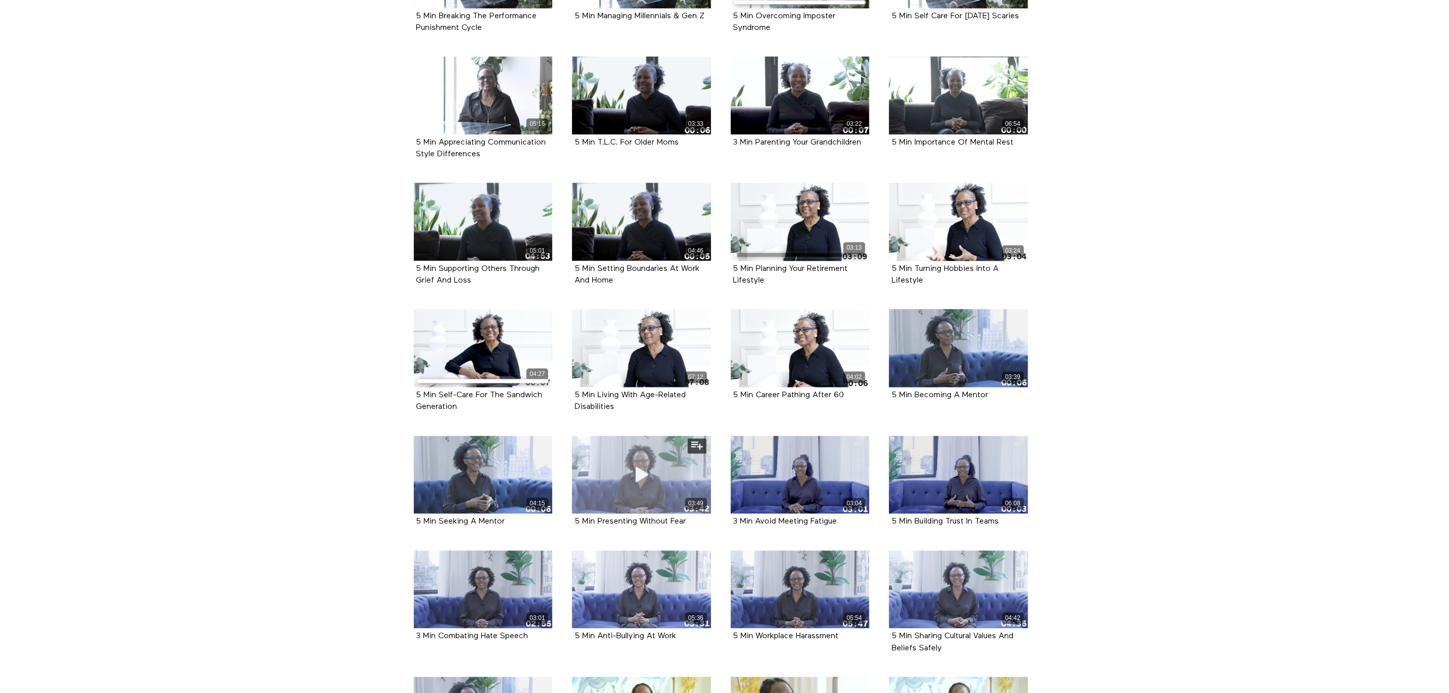
click at [670, 496] on div "03:49" at bounding box center [641, 475] width 139 height 78
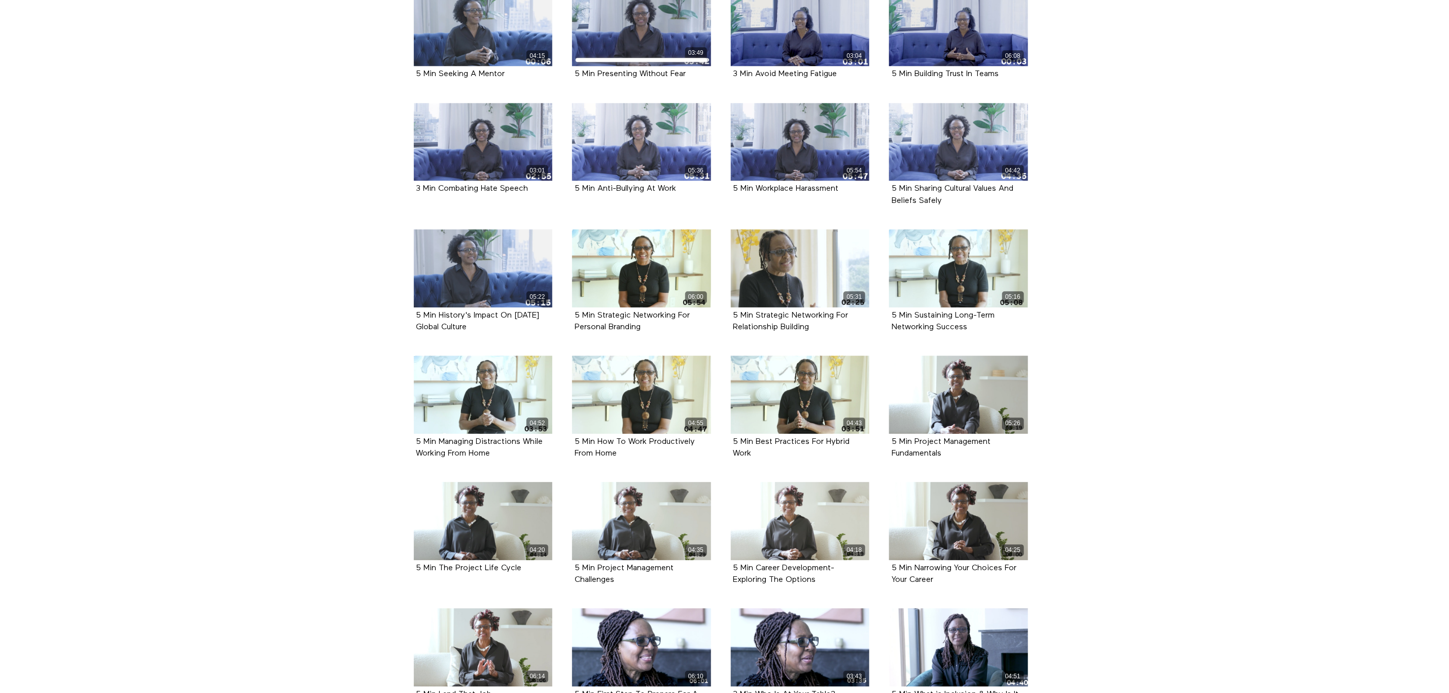
scroll to position [436, 0]
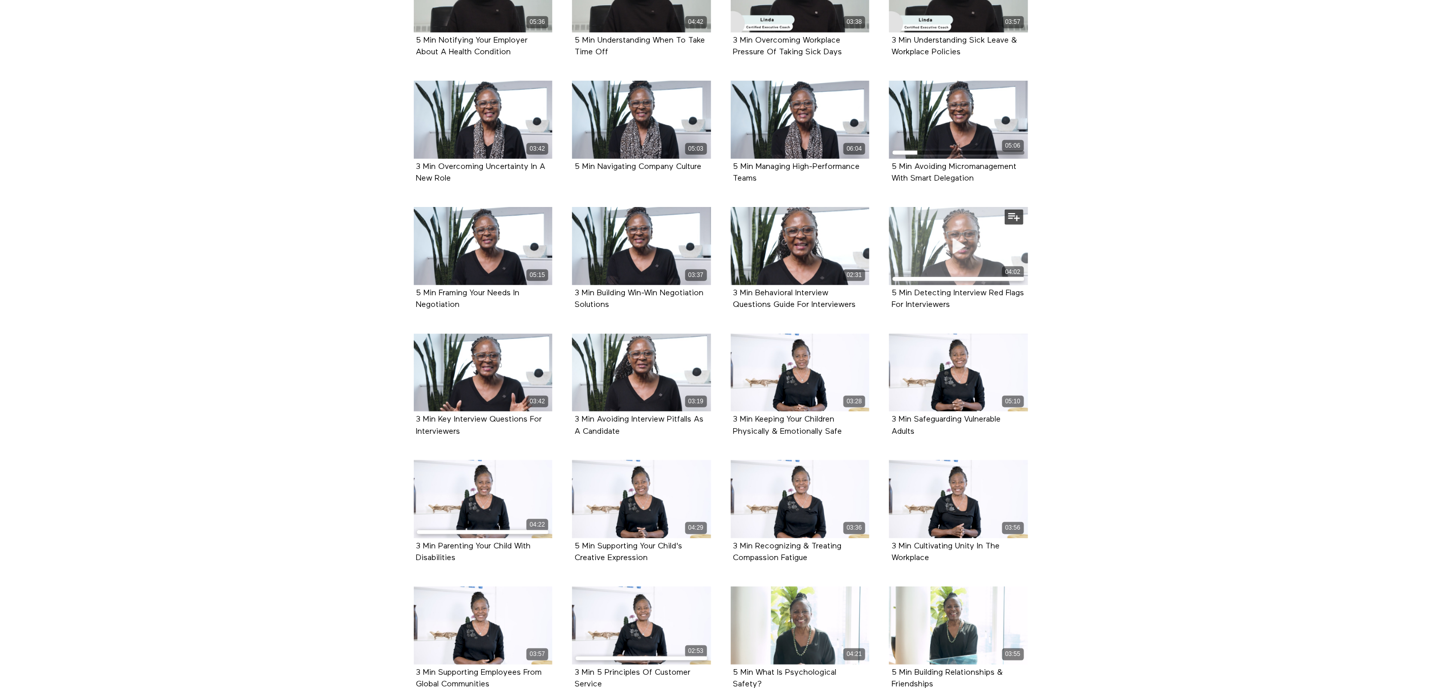
drag, startPoint x: 1453, startPoint y: 220, endPoint x: 953, endPoint y: 271, distance: 503.2
click at [953, 271] on div "04:02" at bounding box center [958, 273] width 139 height 15
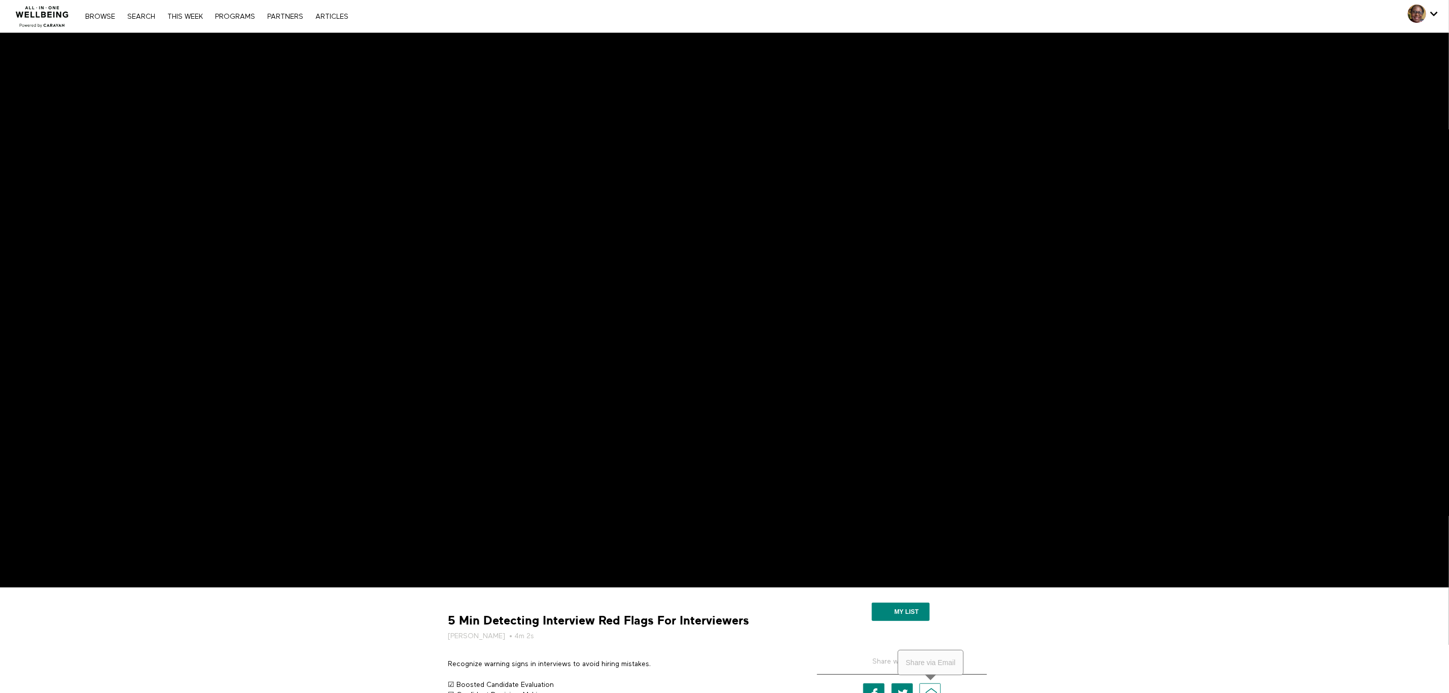
click at [926, 689] on link "Email" at bounding box center [929, 693] width 21 height 20
